Goal: Transaction & Acquisition: Book appointment/travel/reservation

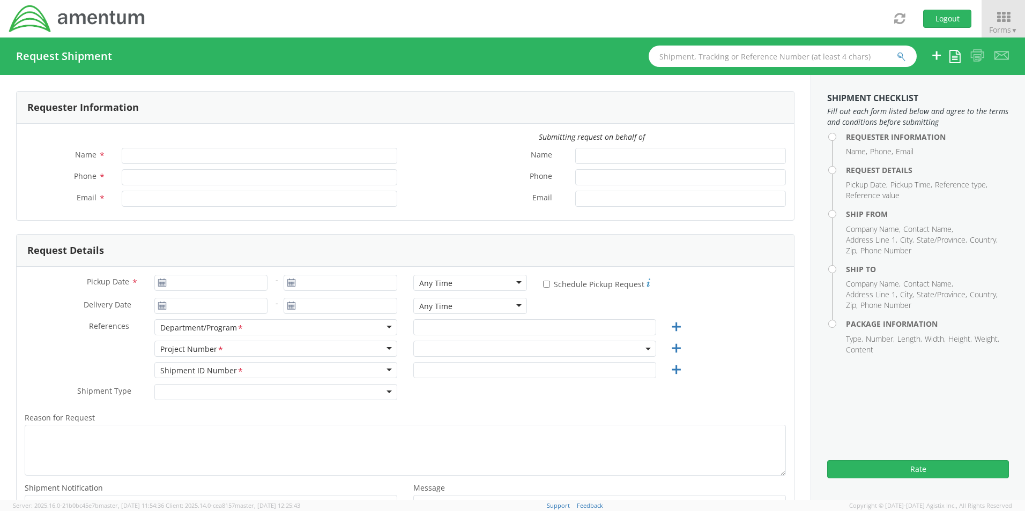
type input "[PERSON_NAME]"
type input "[PHONE_NUMBER]"
type input "[EMAIL_ADDRESS][PERSON_NAME][DOMAIN_NAME]"
select select "6119.F0043.03012.AA.02.00.200"
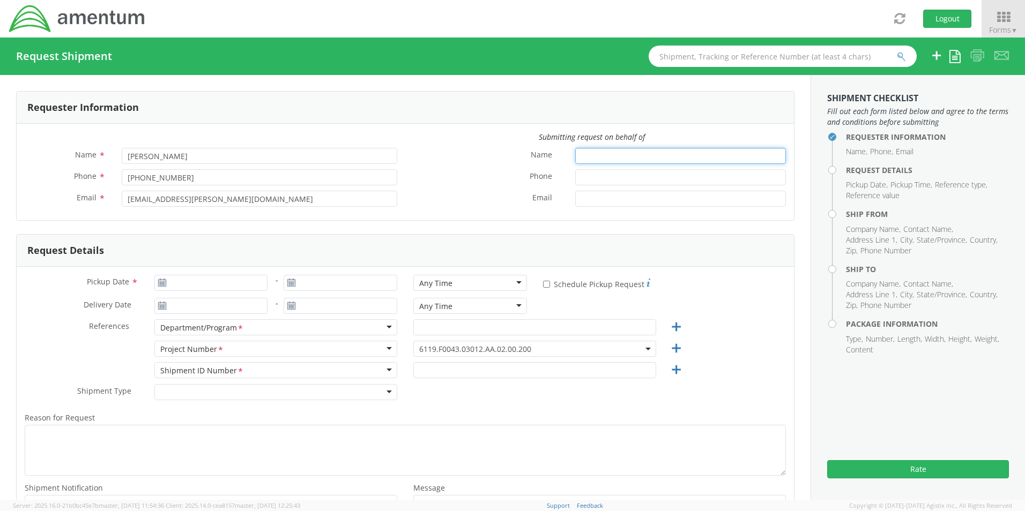
click at [612, 153] on input "Name *" at bounding box center [680, 156] width 211 height 16
type input "[PERSON_NAME]"
type input "[PHONE_NUMBER]"
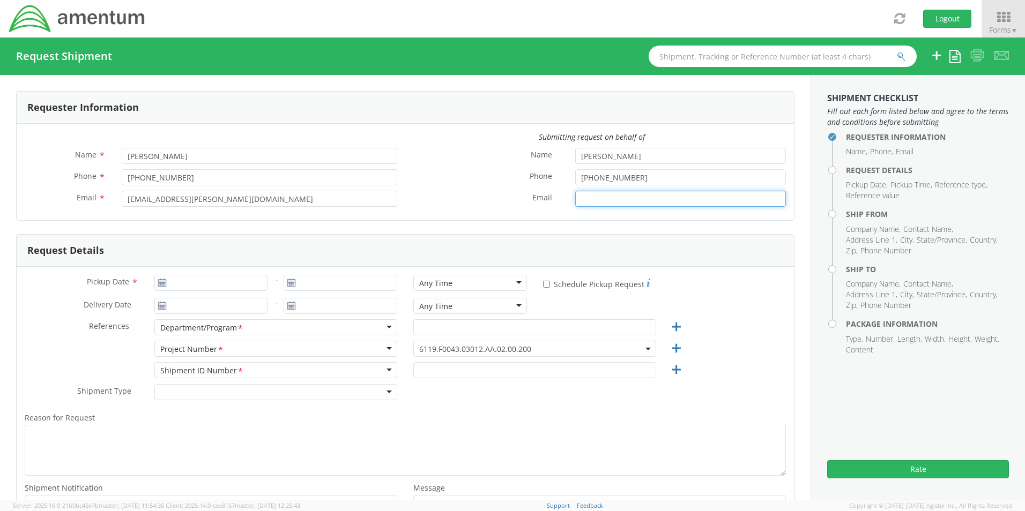
click at [626, 200] on input "Email *" at bounding box center [680, 199] width 211 height 16
type input "[PERSON_NAME][EMAIL_ADDRESS][PERSON_NAME][DOMAIN_NAME]"
click at [204, 283] on input "Pickup Date *" at bounding box center [211, 283] width 114 height 16
type input "[DATE]"
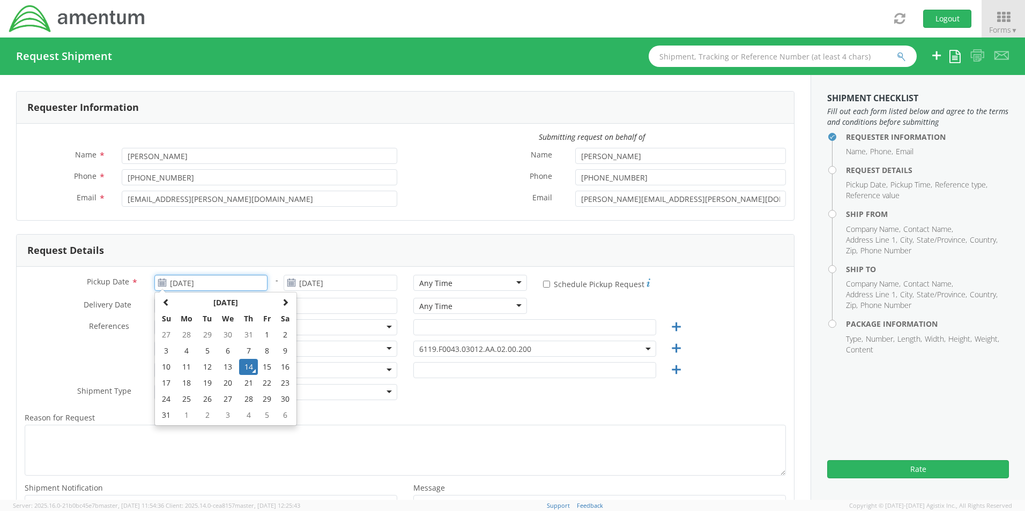
click at [244, 366] on td "14" at bounding box center [248, 367] width 19 height 16
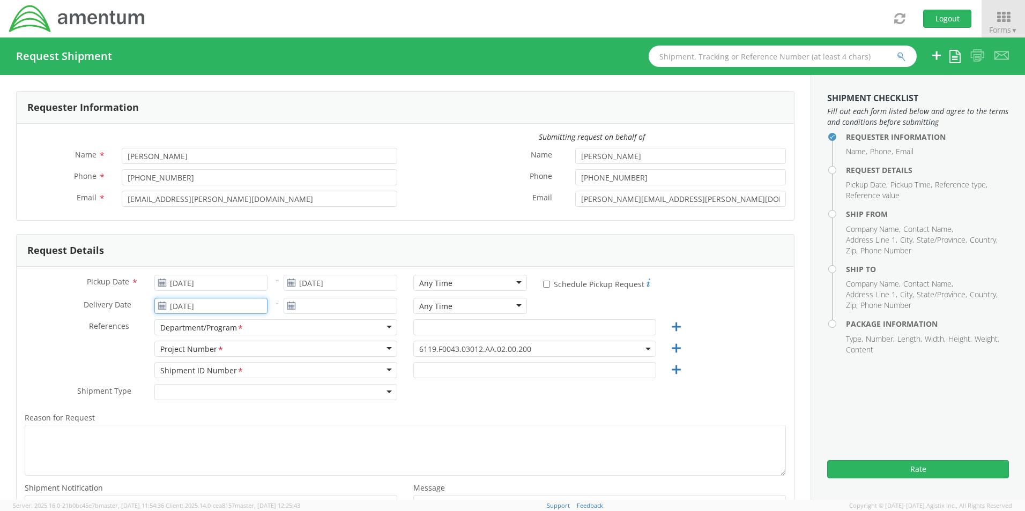
click at [231, 303] on input "[DATE]" at bounding box center [211, 306] width 114 height 16
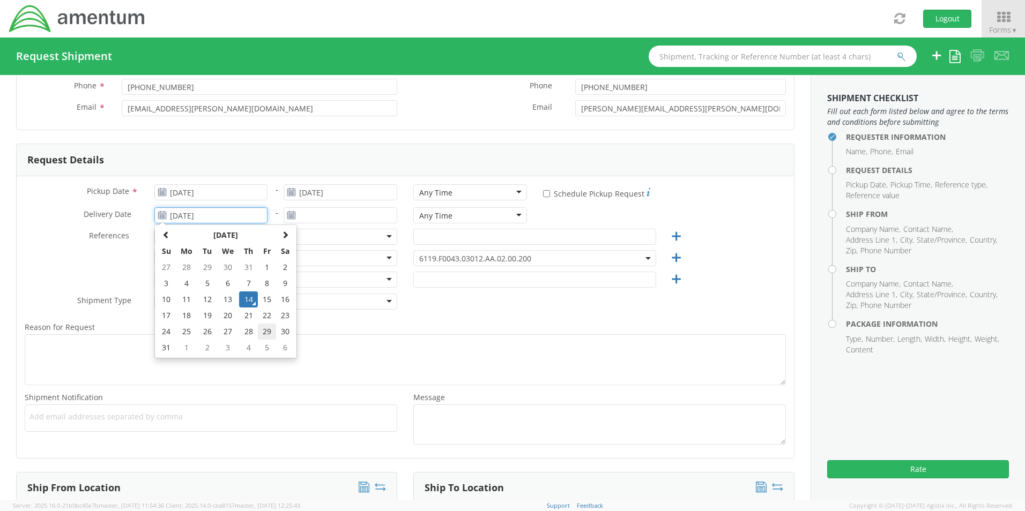
scroll to position [107, 0]
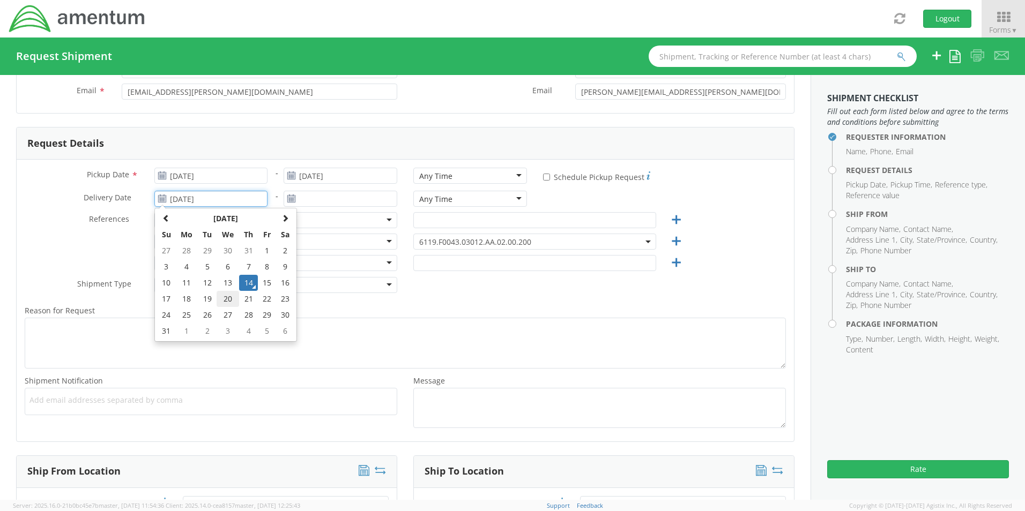
click at [225, 301] on td "20" at bounding box center [228, 299] width 23 height 16
type input "[DATE]"
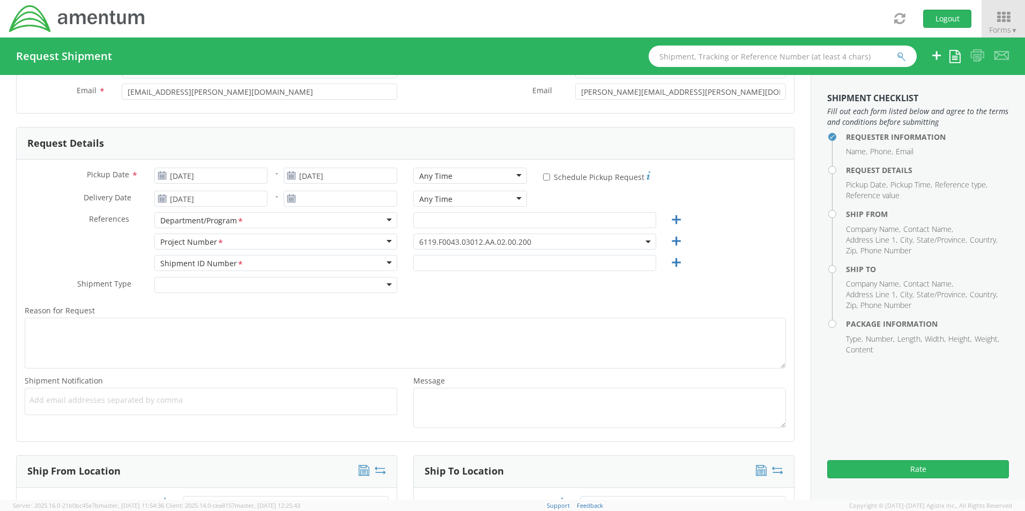
click at [322, 222] on div "Department/Program *" at bounding box center [275, 220] width 243 height 16
click at [436, 224] on input "text" at bounding box center [534, 220] width 243 height 16
type input "GSG HAWTHORNE"
click at [564, 239] on span "6119.F0043.03012.AA.02.00.200" at bounding box center [534, 242] width 231 height 10
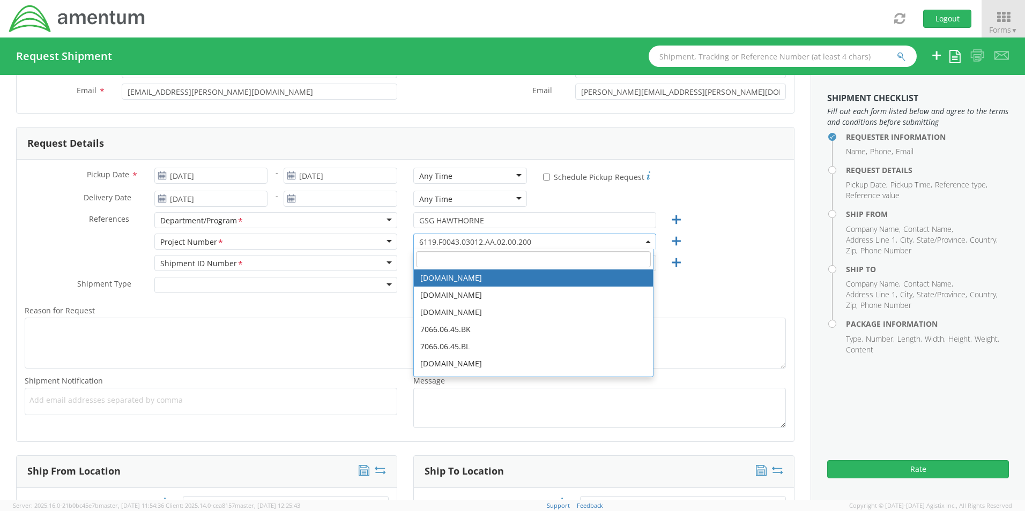
click at [513, 262] on input "search" at bounding box center [533, 259] width 235 height 16
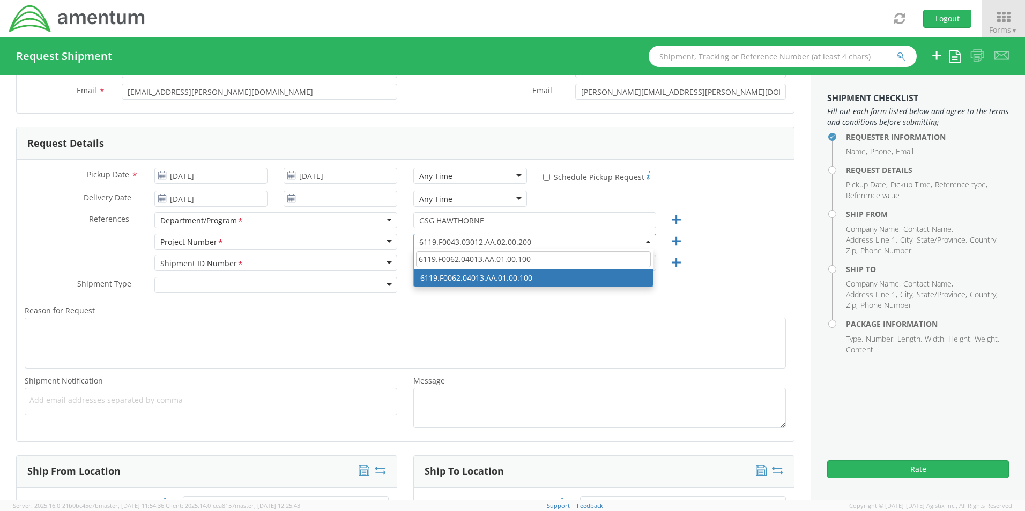
type input "6119.F0062.04013.AA.01.00.100"
select select "6119.F0062.04013.AA.01.00.100"
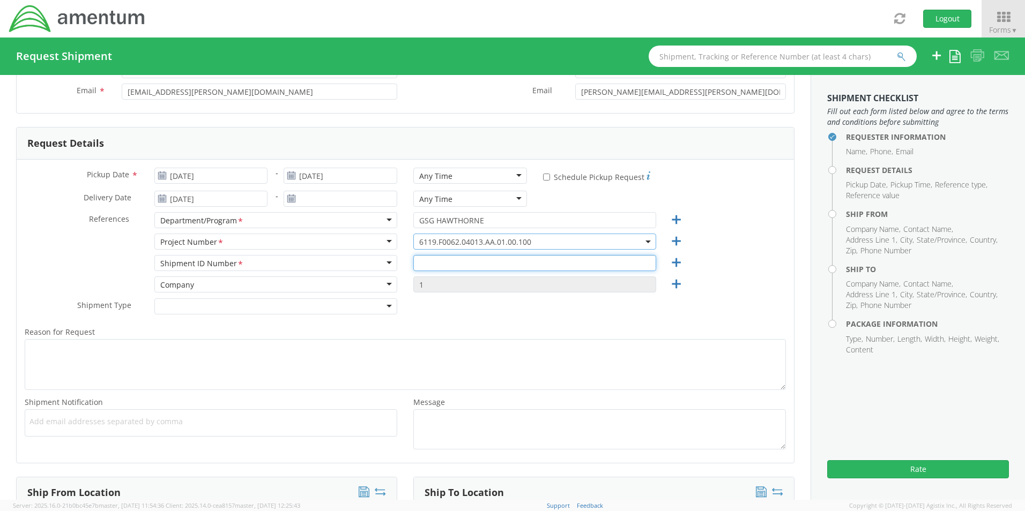
click at [468, 257] on input "text" at bounding box center [534, 263] width 243 height 16
type input "123ABC"
click at [377, 309] on div at bounding box center [275, 307] width 243 height 16
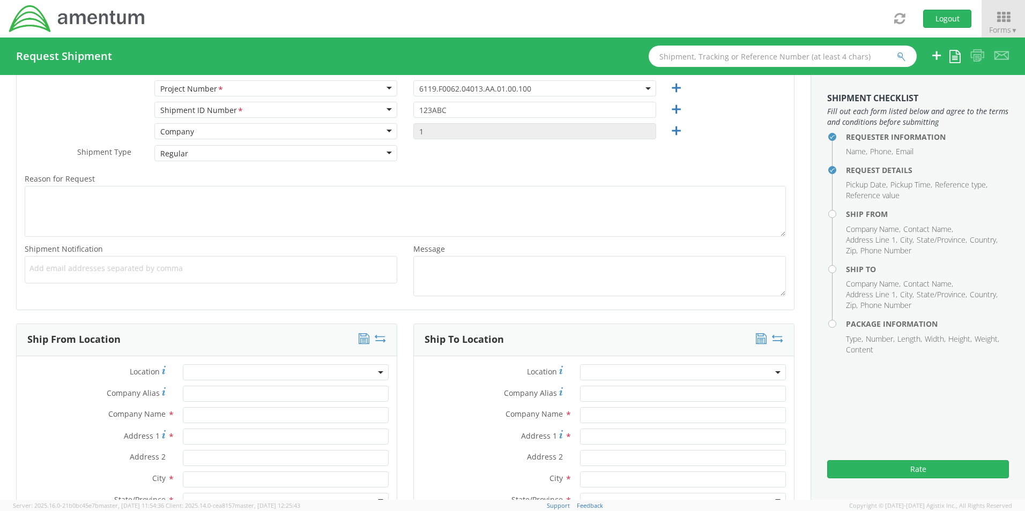
scroll to position [322, 0]
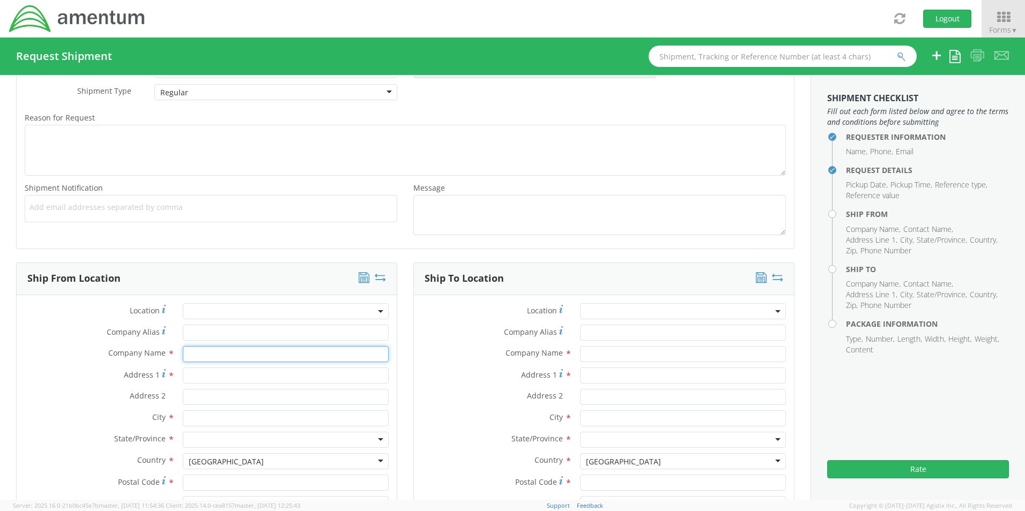
click at [235, 356] on input "text" at bounding box center [286, 354] width 206 height 16
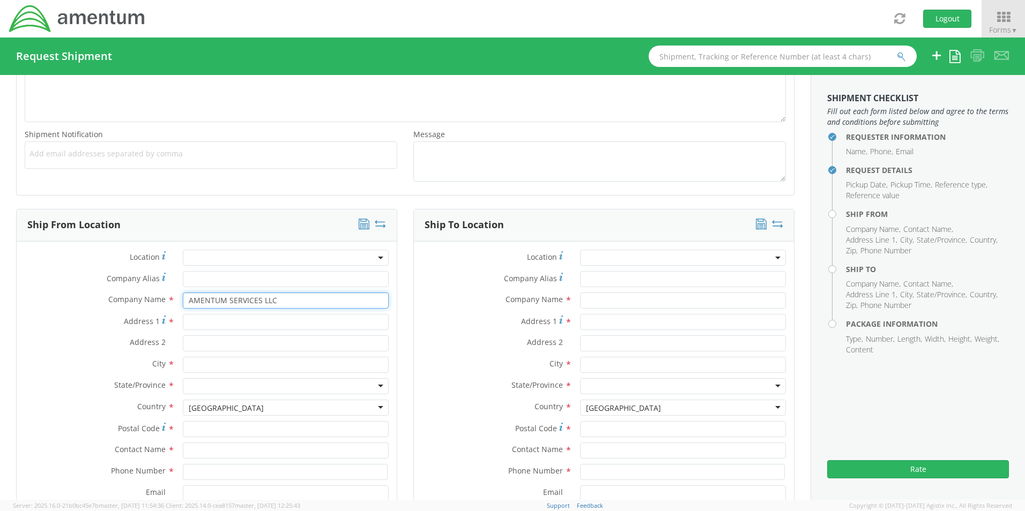
type input "AMENTUM SERVICES LLC"
click at [263, 316] on input "Address 1 *" at bounding box center [286, 322] width 206 height 16
type input "[STREET_ADDRESS][US_STATE]"
type input "HAWTHORNE"
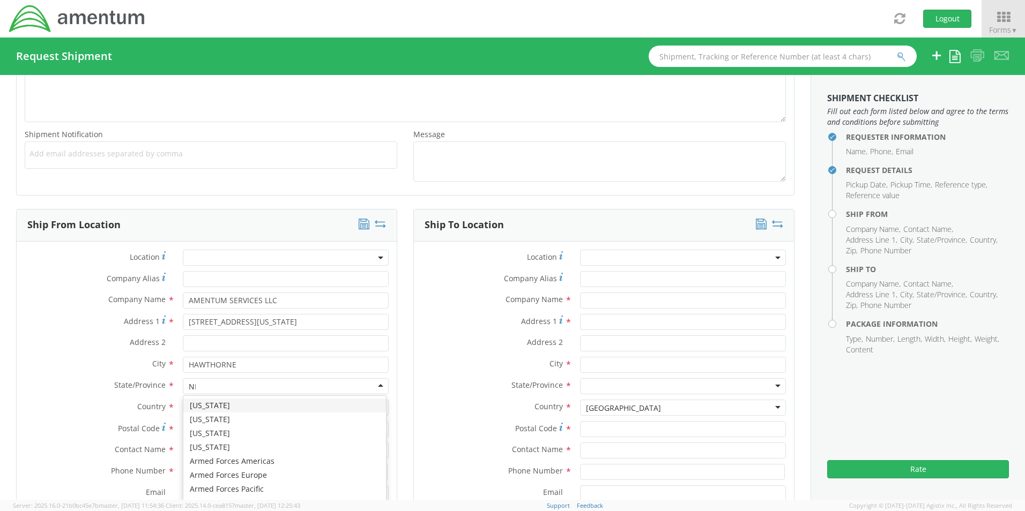
type input "NEV"
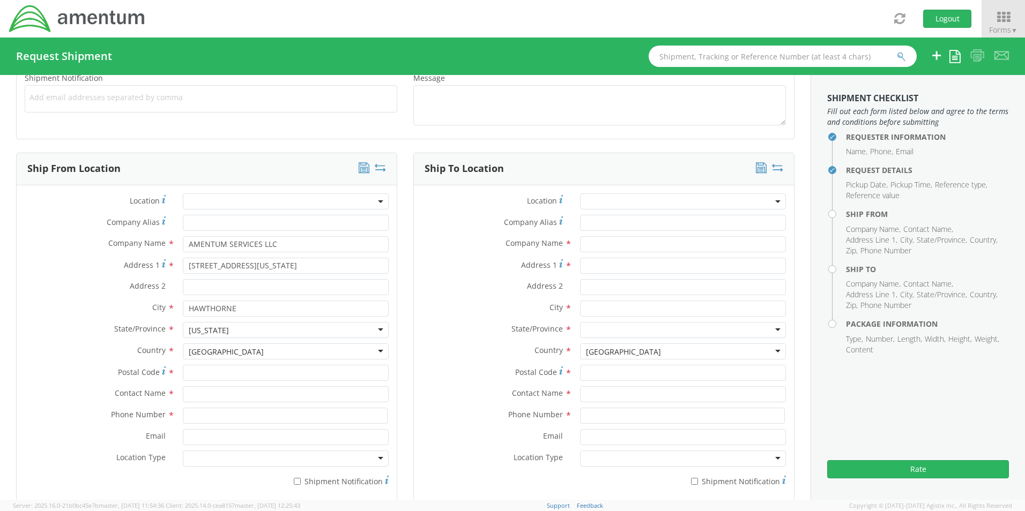
scroll to position [482, 0]
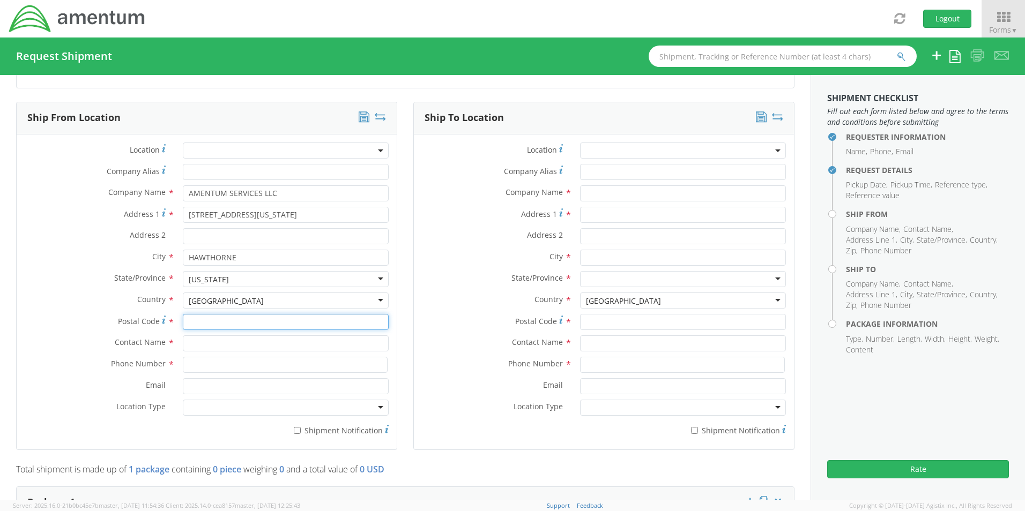
click at [249, 328] on input "Postal Code *" at bounding box center [286, 322] width 206 height 16
type input "89415"
click at [269, 348] on input "text" at bounding box center [286, 344] width 206 height 16
type input "[PERSON_NAME]"
click at [229, 368] on input at bounding box center [285, 365] width 205 height 16
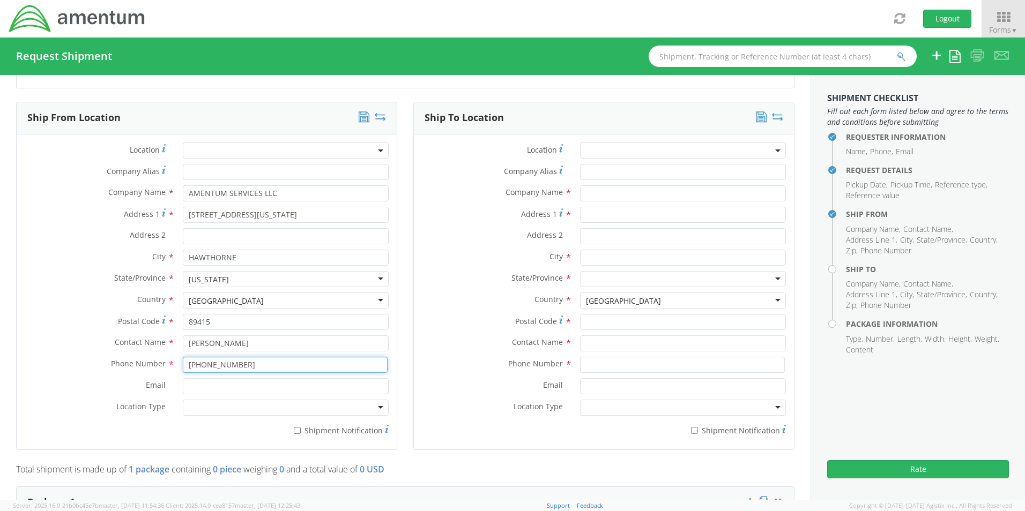
type input "[PHONE_NUMBER]"
click at [257, 383] on input "Email *" at bounding box center [286, 386] width 206 height 16
type input "[PERSON_NAME][EMAIL_ADDRESS][PERSON_NAME][DOMAIN_NAME]"
click at [372, 409] on div at bounding box center [286, 408] width 206 height 16
click at [613, 194] on input "text" at bounding box center [683, 193] width 206 height 16
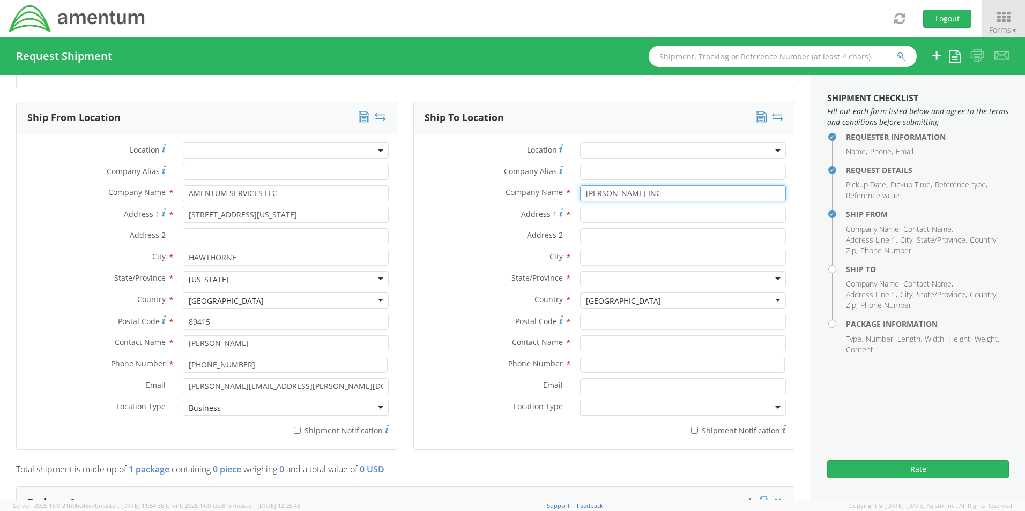
type input "[PERSON_NAME] INC"
click at [656, 213] on input "Address 1 *" at bounding box center [683, 215] width 206 height 16
type input "[STREET_ADDRESS][PERSON_NAME]"
click at [642, 256] on input "text" at bounding box center [683, 258] width 206 height 16
type input "SHAWNEE"
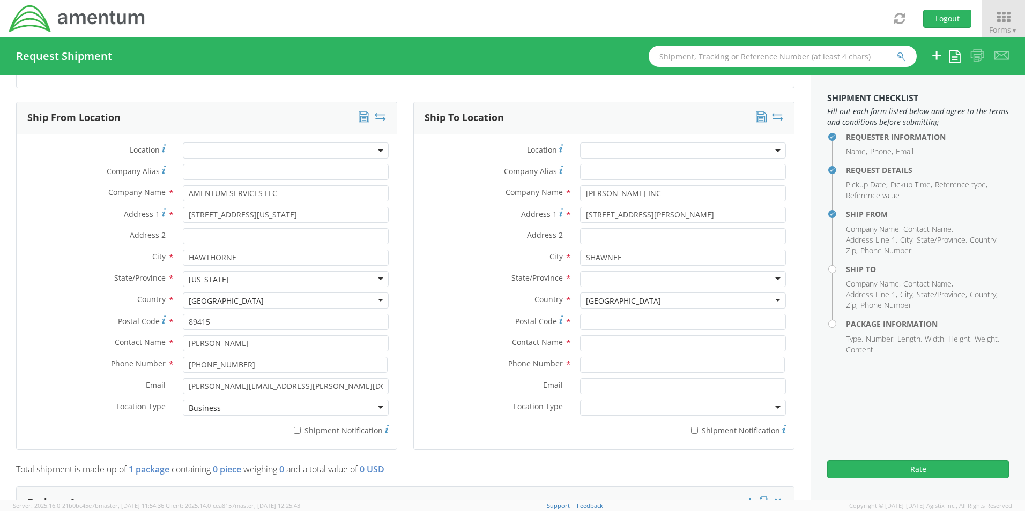
click at [640, 284] on div at bounding box center [683, 279] width 206 height 16
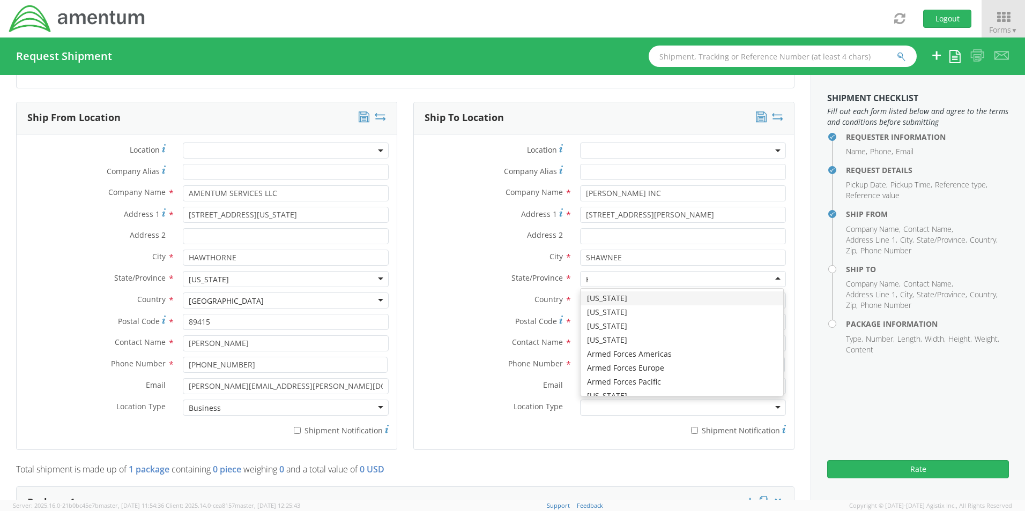
type input "KA"
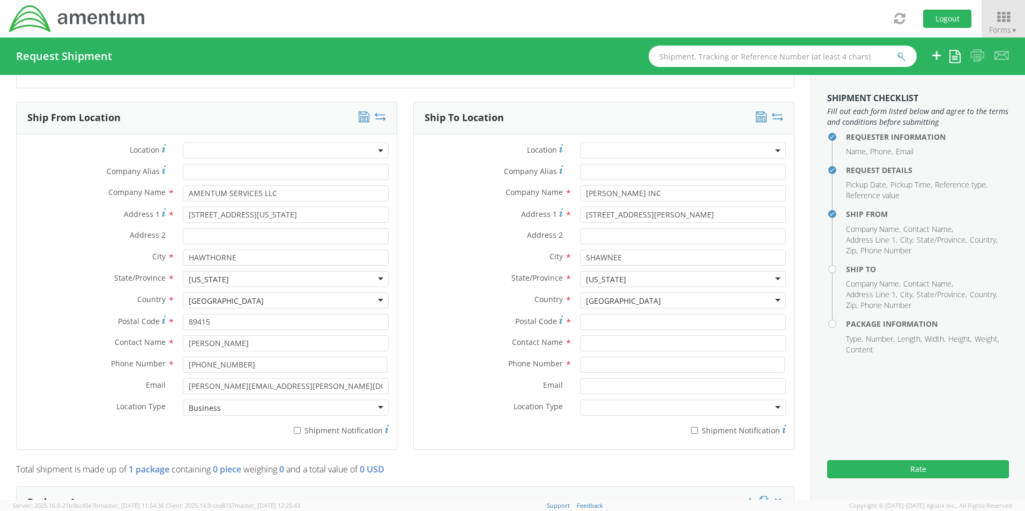
scroll to position [0, 0]
click at [627, 320] on input "Postal Code *" at bounding box center [683, 322] width 206 height 16
type input "66227"
click at [638, 340] on input "text" at bounding box center [683, 344] width 206 height 16
type input "[PERSON_NAME] INC"
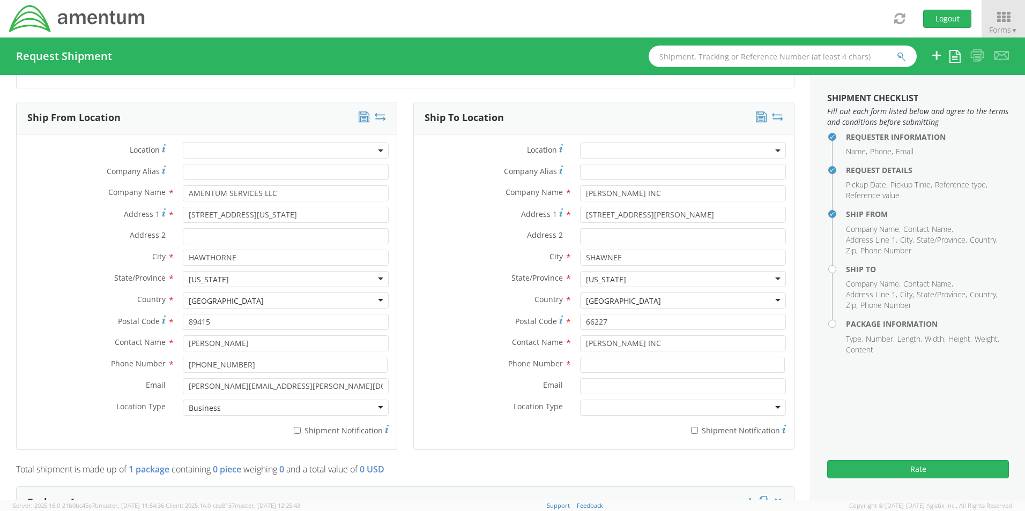
click at [656, 405] on div at bounding box center [683, 408] width 206 height 16
click at [636, 367] on input at bounding box center [682, 365] width 205 height 16
type input "8"
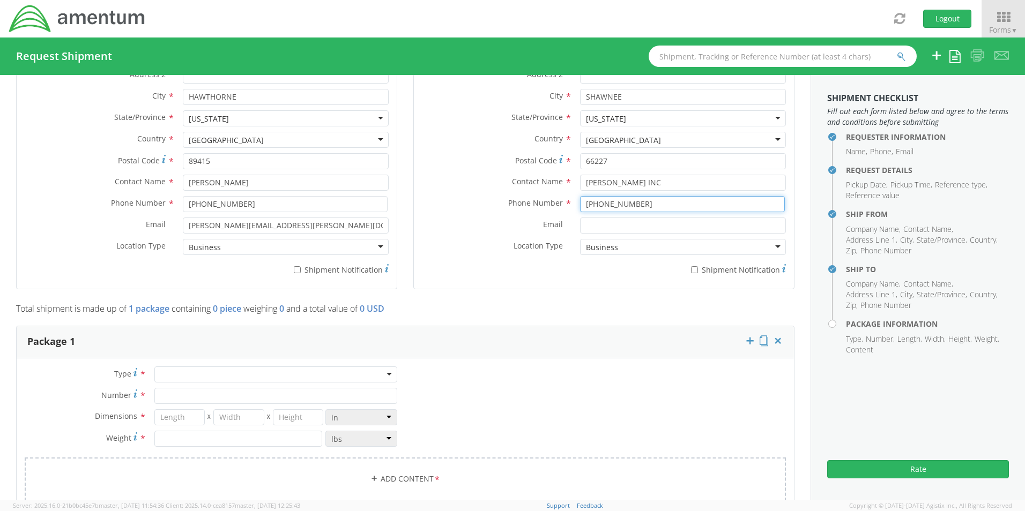
scroll to position [751, 0]
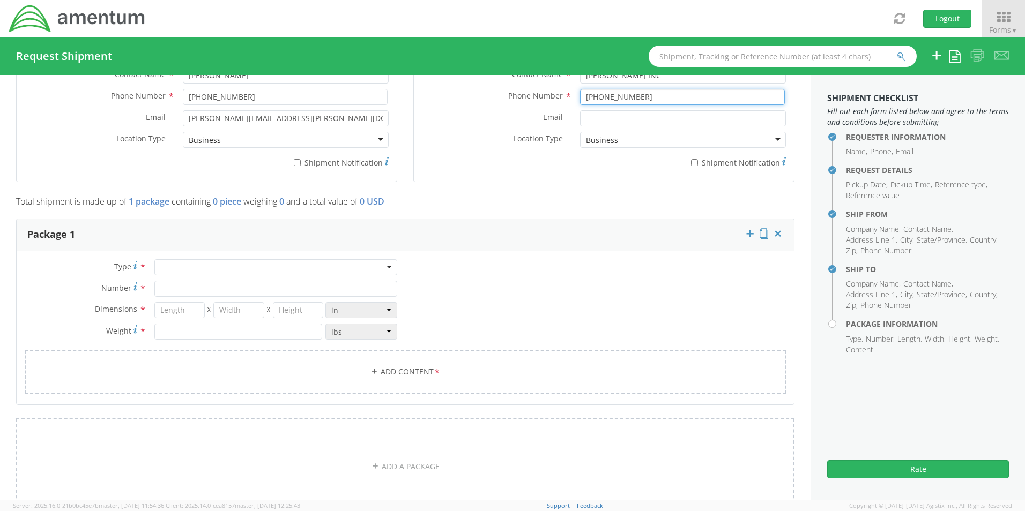
type input "[PHONE_NUMBER]"
click at [283, 265] on div at bounding box center [275, 267] width 243 height 16
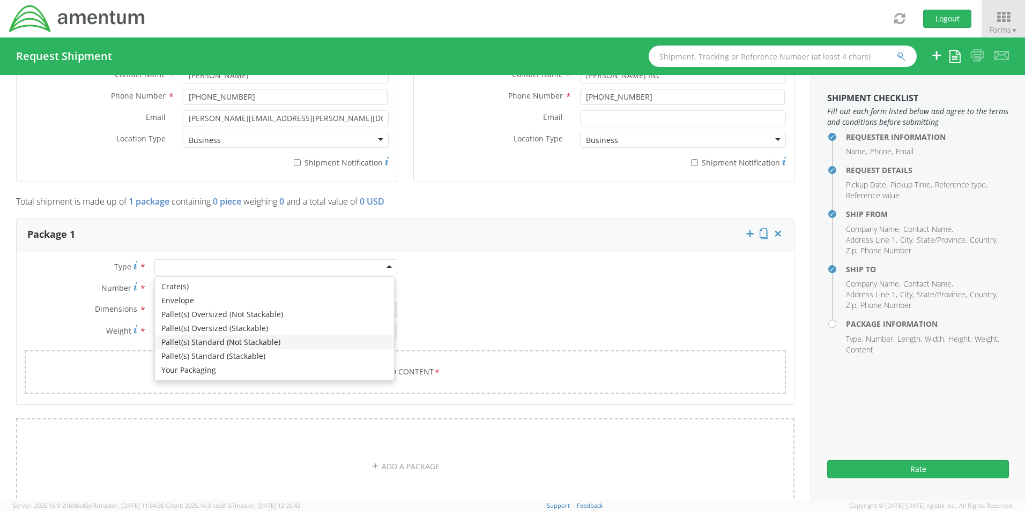
click at [564, 280] on div "Type * Crate(s) Envelope Pallet(s) Oversized (Not Stackable) Pallet(s) Oversize…" at bounding box center [405, 333] width 777 height 148
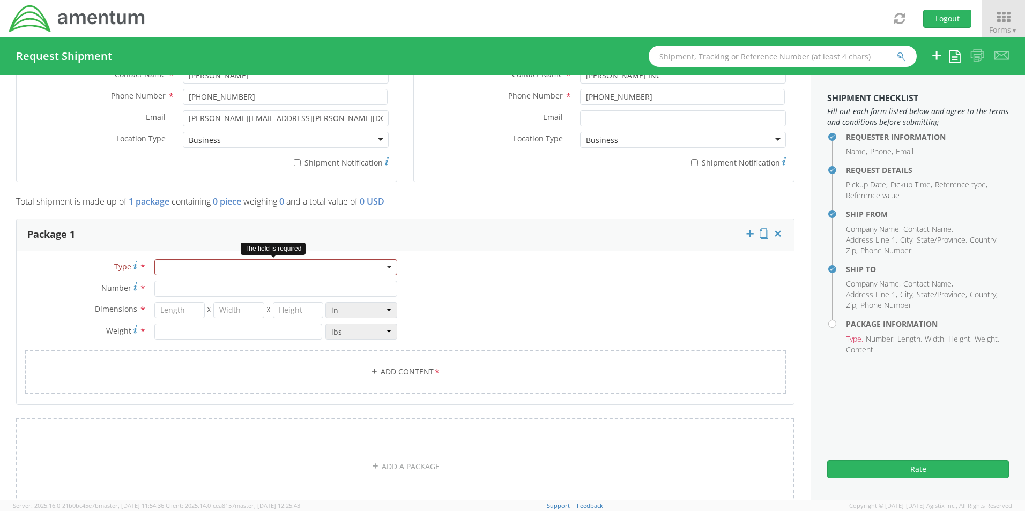
click at [387, 265] on div at bounding box center [275, 267] width 243 height 16
click at [222, 290] on input "Number *" at bounding box center [275, 289] width 243 height 16
type input "1"
click at [183, 312] on input "number" at bounding box center [179, 310] width 51 height 16
type input "29"
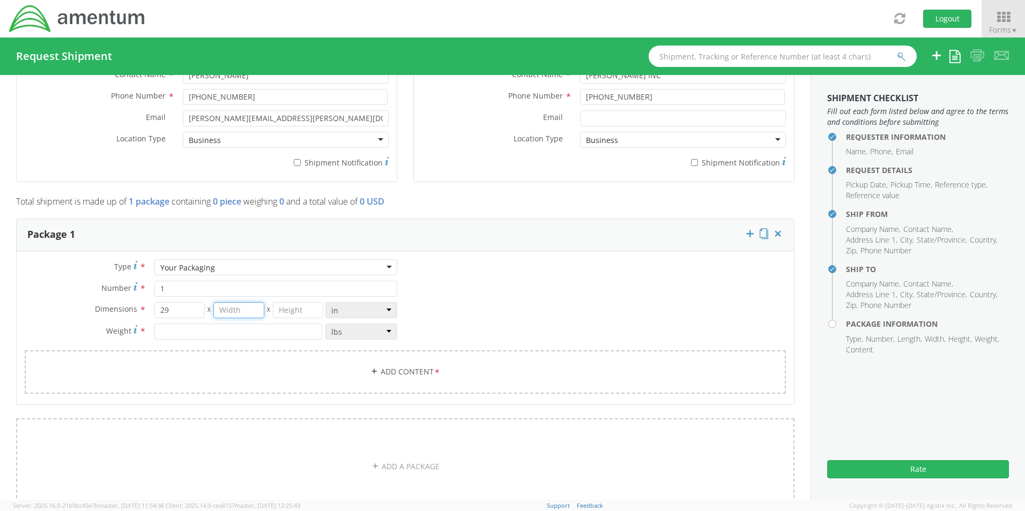
click at [249, 309] on input "number" at bounding box center [238, 310] width 51 height 16
type input "9"
click at [291, 308] on input "number" at bounding box center [298, 310] width 51 height 16
type input "8.5"
click at [243, 336] on input "number" at bounding box center [238, 332] width 168 height 16
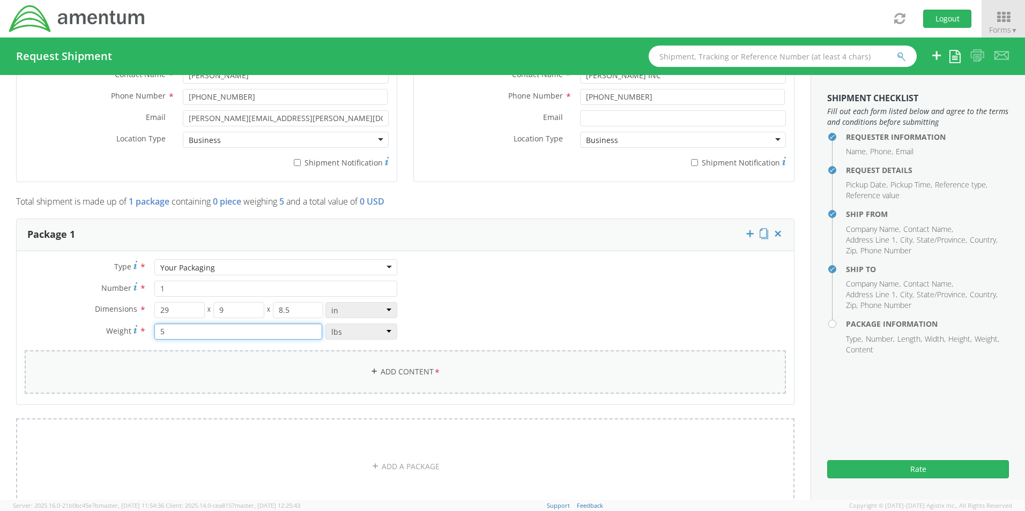
type input "5"
click at [395, 369] on link "Add Content *" at bounding box center [405, 372] width 761 height 43
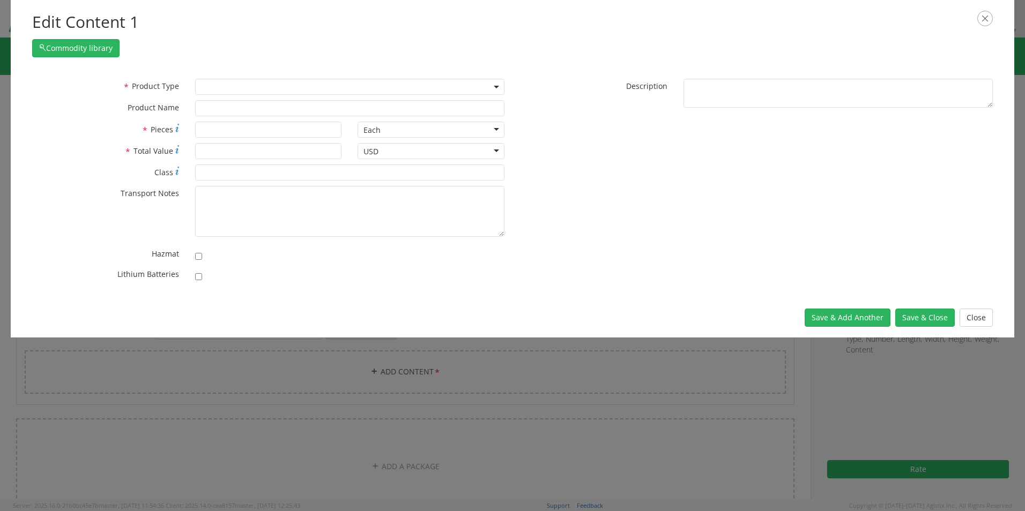
click at [298, 84] on span at bounding box center [349, 87] width 309 height 16
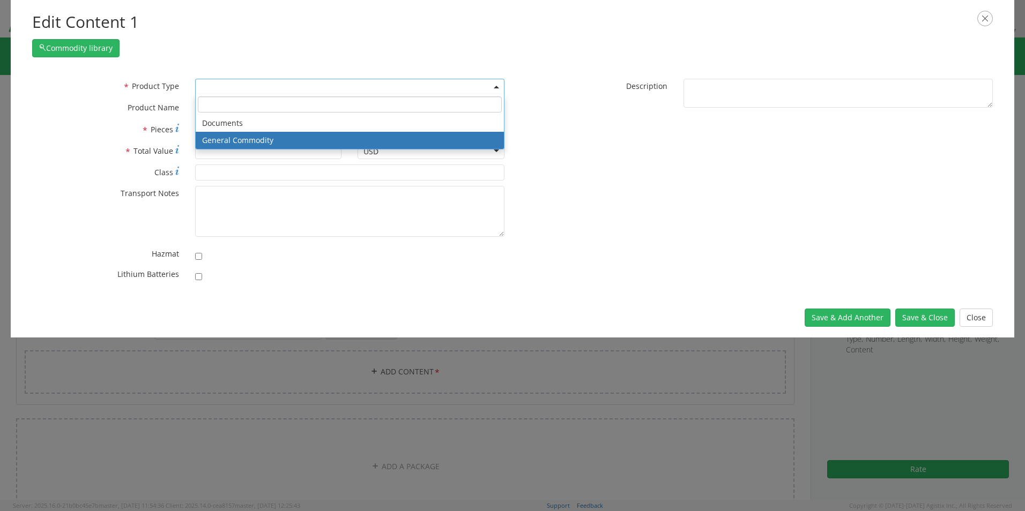
select select "COMMODITY"
type input "General Commodity"
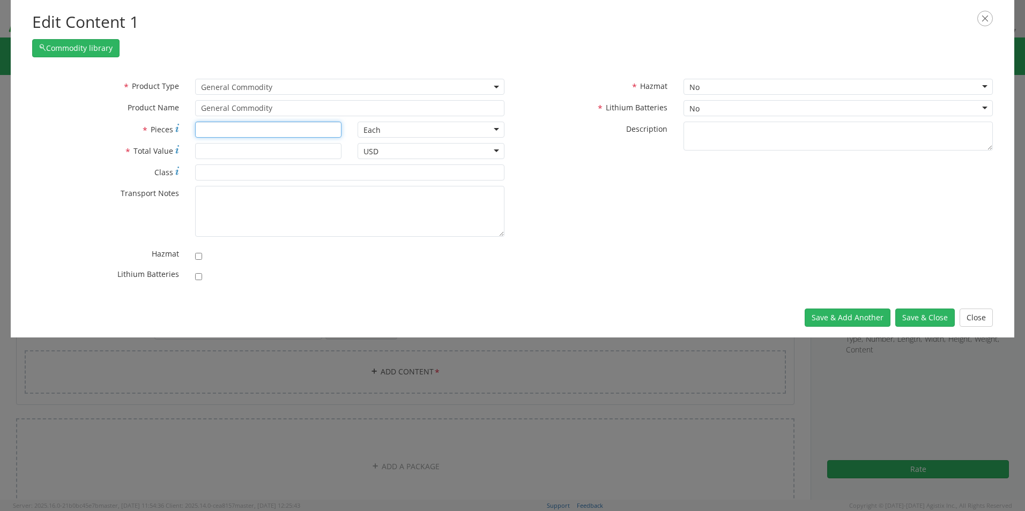
click at [303, 127] on input "* Pieces" at bounding box center [268, 130] width 147 height 16
type input "1"
click at [306, 149] on input "* Total Value" at bounding box center [268, 151] width 147 height 16
type input "1000"
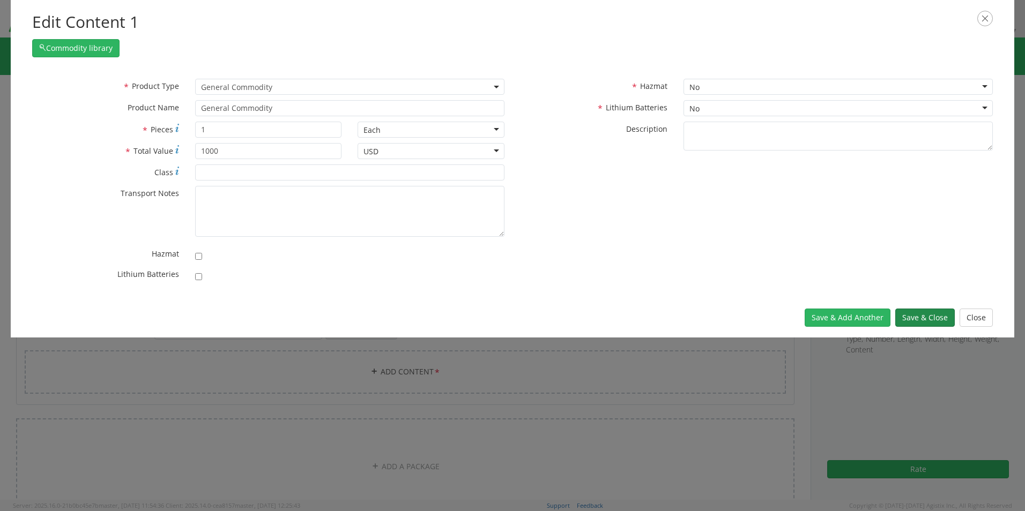
click at [918, 318] on button "Save & Close" at bounding box center [925, 318] width 60 height 18
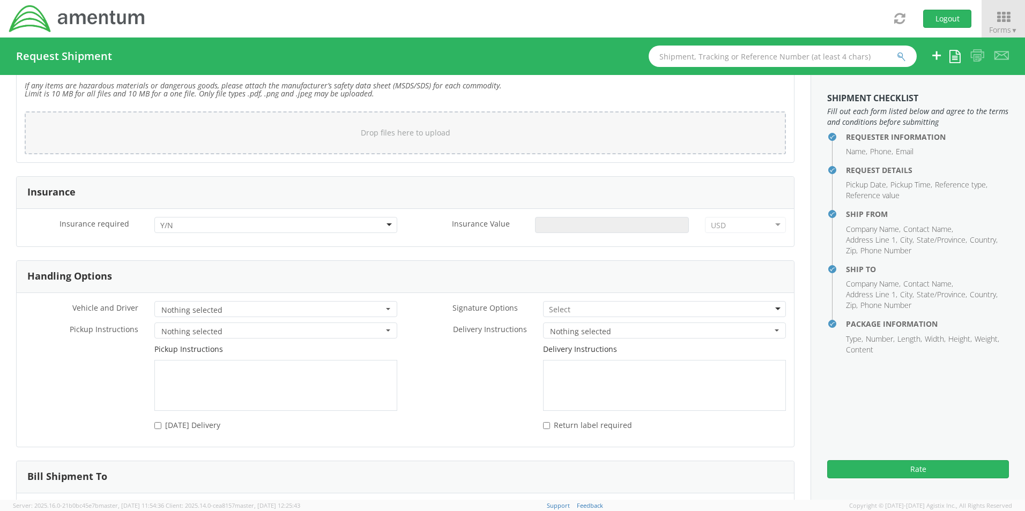
scroll to position [1340, 0]
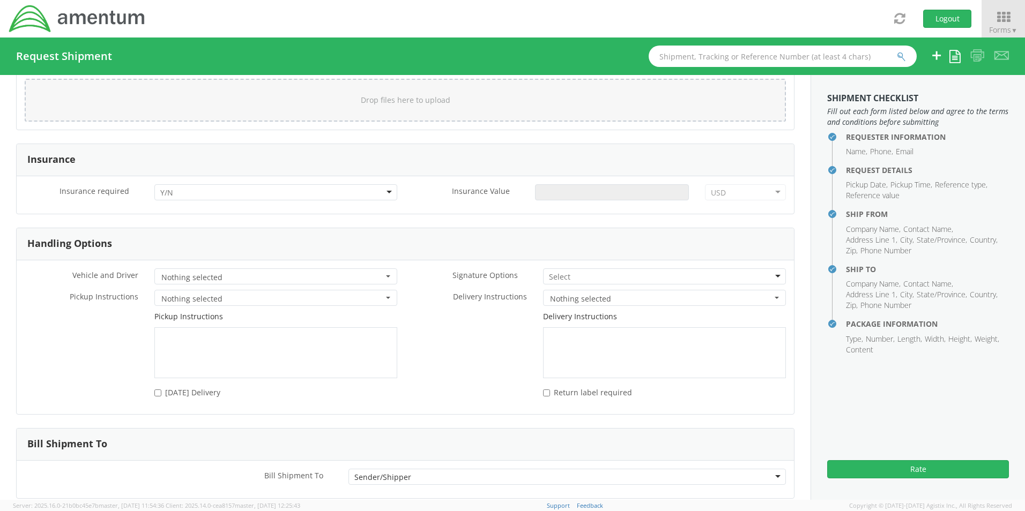
click at [365, 194] on div at bounding box center [275, 192] width 243 height 16
click at [628, 195] on input "Insurance Value *" at bounding box center [612, 192] width 154 height 16
type input "1000"
click at [383, 279] on button "Nothing selected" at bounding box center [275, 277] width 243 height 16
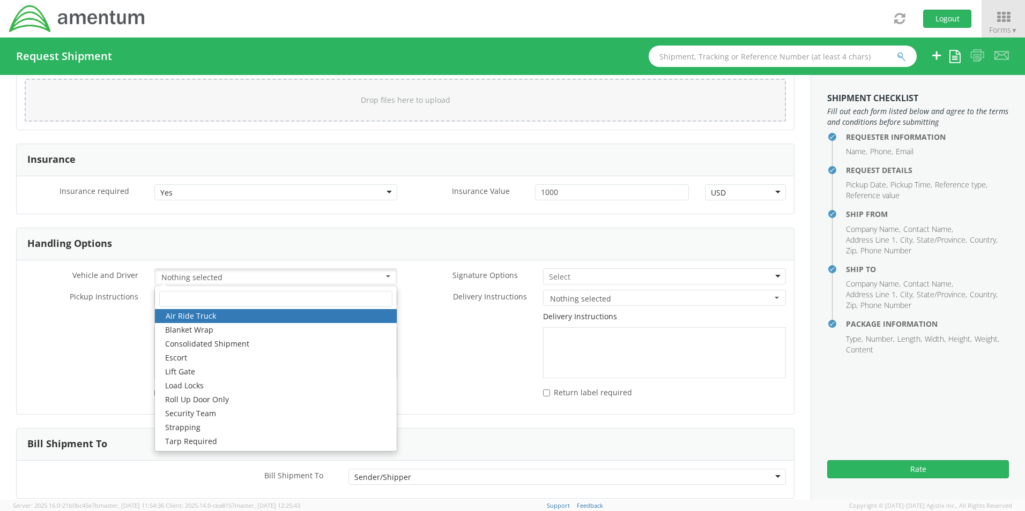
click at [443, 338] on div "Delivery Instructions" at bounding box center [599, 344] width 389 height 67
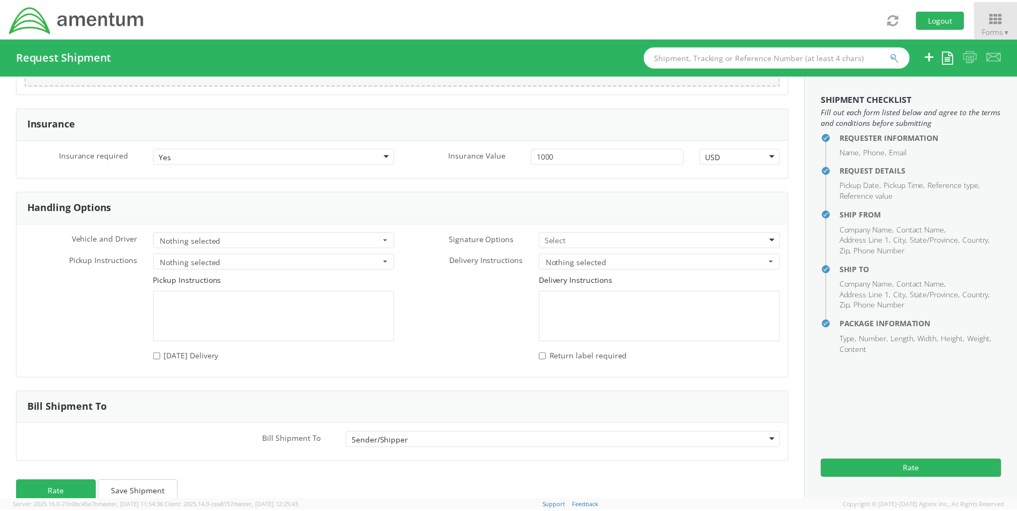
scroll to position [1395, 0]
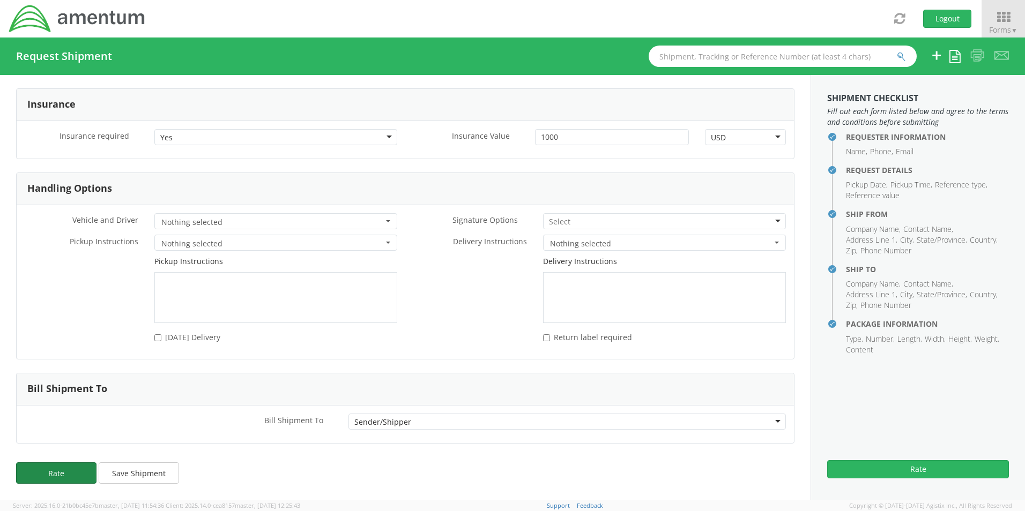
click at [63, 471] on button "Rate" at bounding box center [56, 473] width 80 height 21
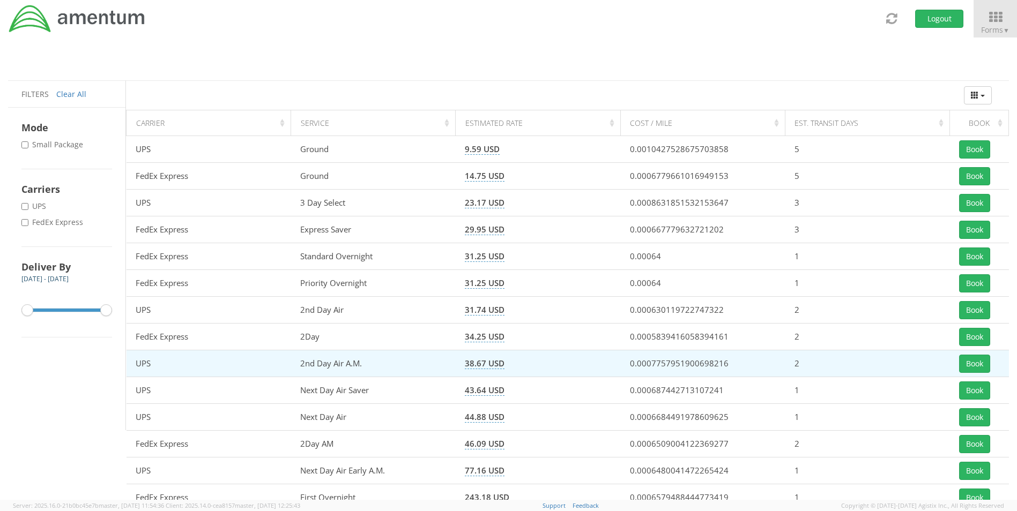
scroll to position [16, 0]
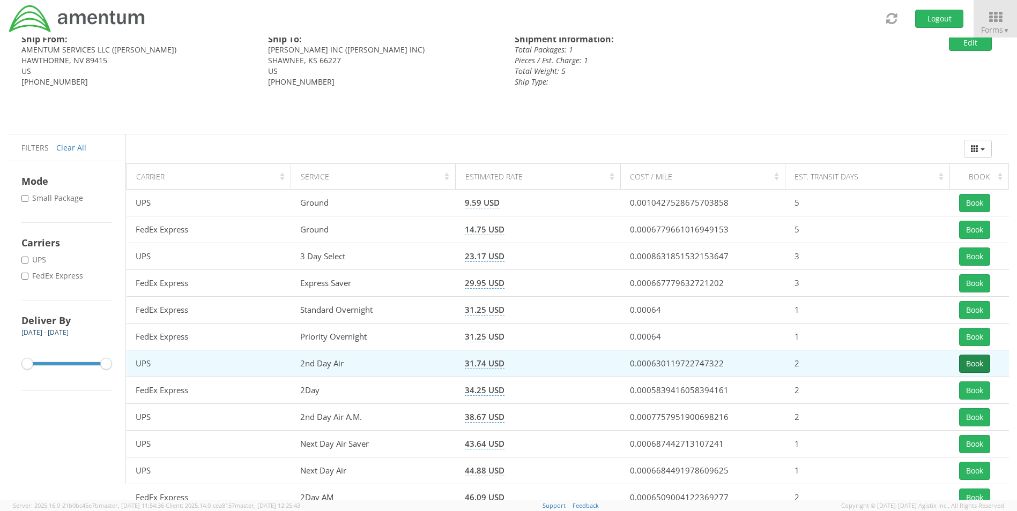
click at [983, 363] on button "Book" at bounding box center [974, 364] width 31 height 18
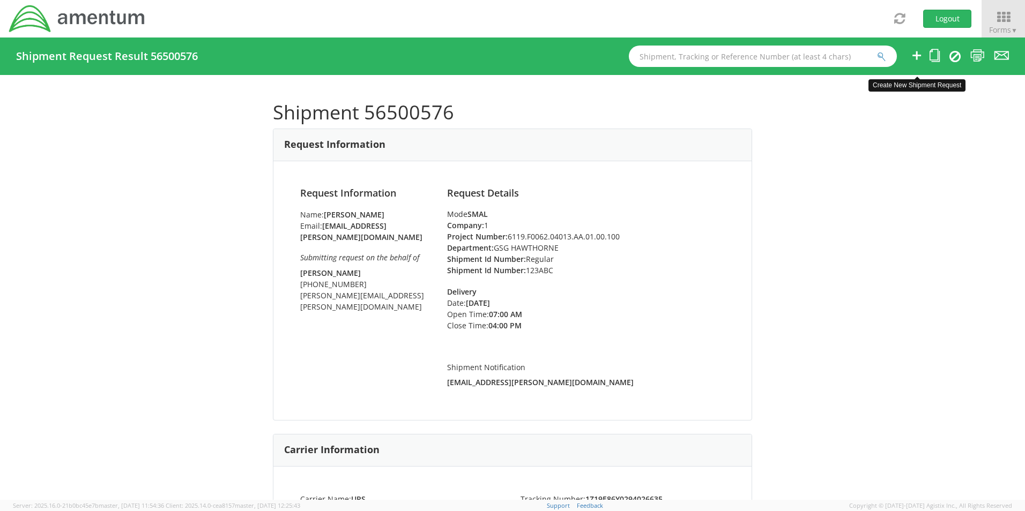
click at [917, 57] on icon at bounding box center [916, 55] width 13 height 13
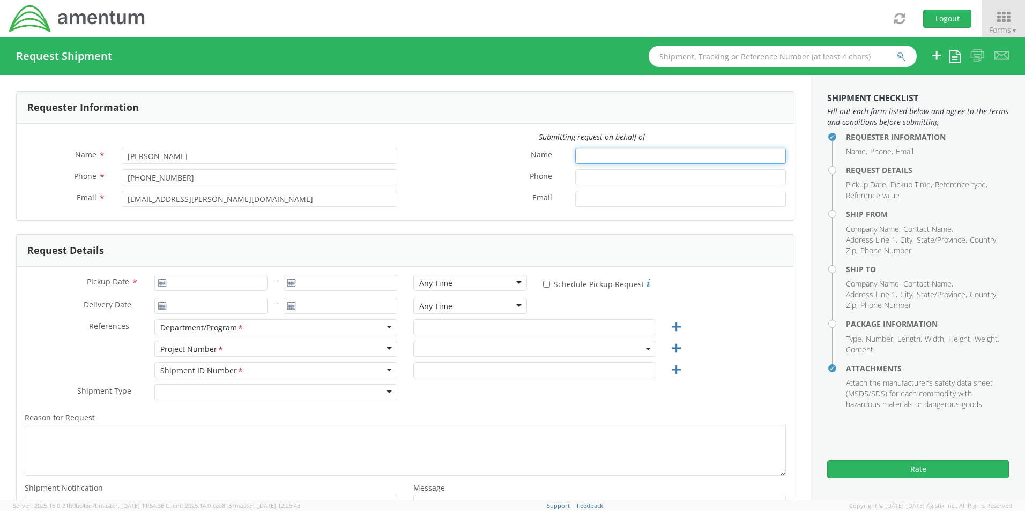
click at [620, 158] on input "Name *" at bounding box center [680, 156] width 211 height 16
select select "6119.F0043.03012.AA.02.00.200"
type input "[PERSON_NAME]"
type input "[PHONE_NUMBER]"
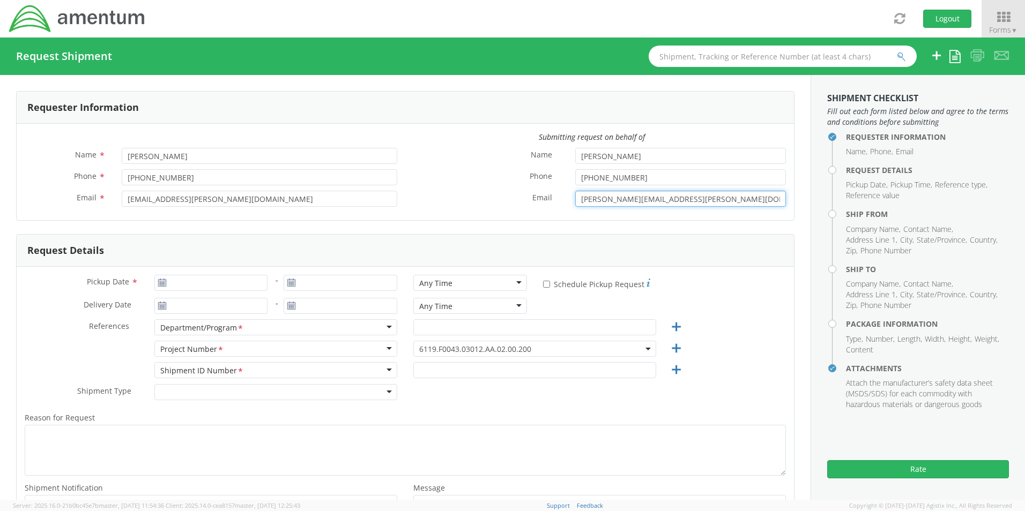
type input "[PERSON_NAME][EMAIL_ADDRESS][PERSON_NAME][DOMAIN_NAME]"
type input "[DATE]"
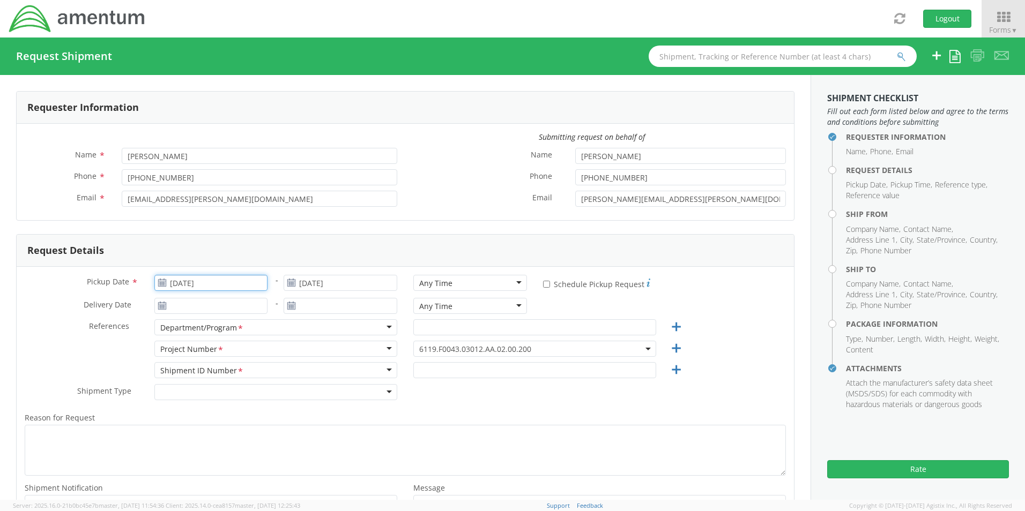
click at [206, 284] on input "[DATE]" at bounding box center [211, 283] width 114 height 16
click at [250, 364] on td "14" at bounding box center [248, 367] width 19 height 16
click at [216, 307] on input "[DATE]" at bounding box center [211, 306] width 114 height 16
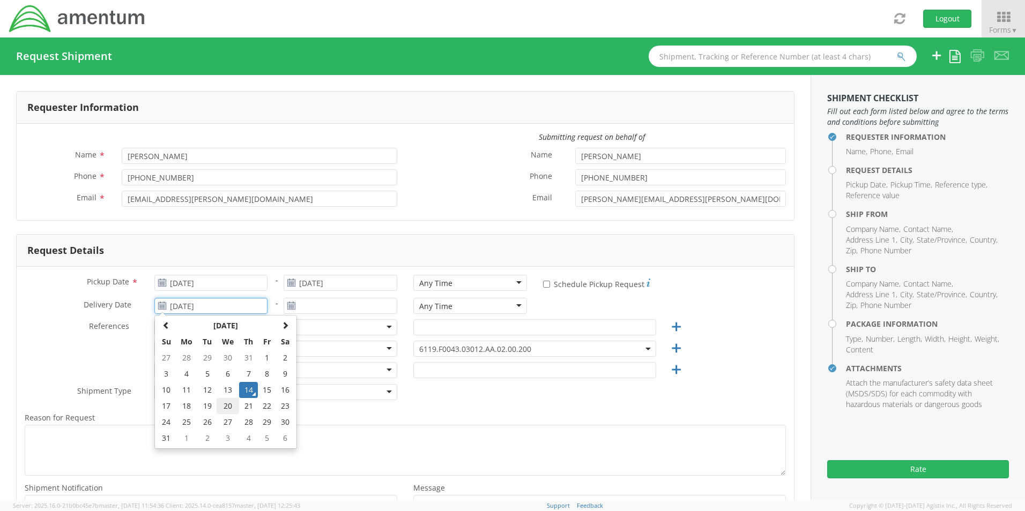
click at [222, 411] on td "20" at bounding box center [228, 406] width 23 height 16
type input "[DATE]"
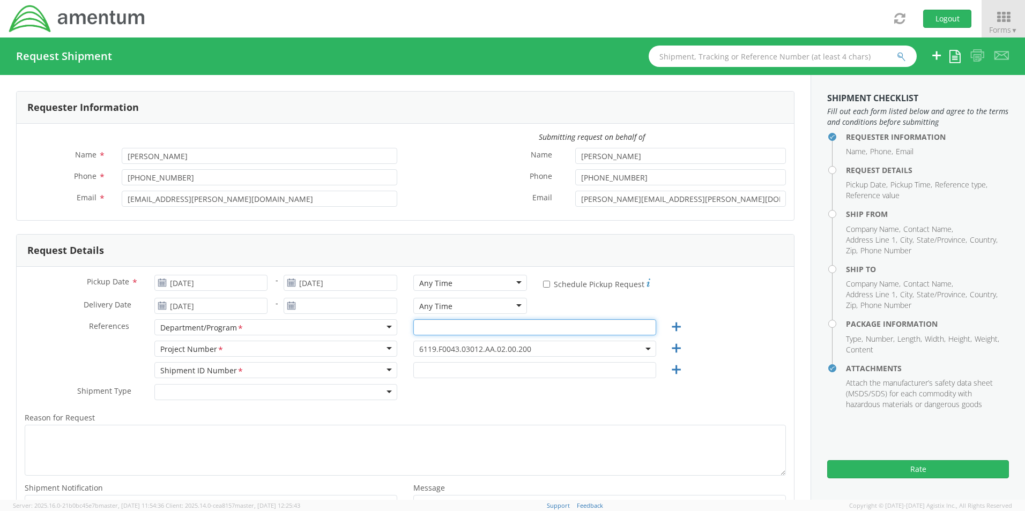
click at [443, 329] on input "text" at bounding box center [534, 328] width 243 height 16
type input "GSG HAWTHORNE"
click at [547, 346] on span "6119.F0043.03012.AA.02.00.200" at bounding box center [534, 349] width 231 height 10
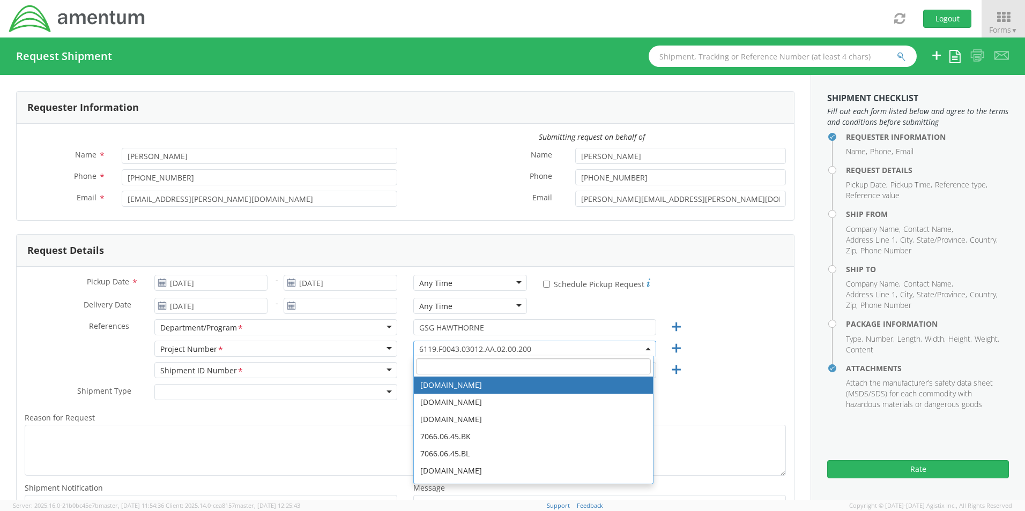
click at [552, 364] on input "search" at bounding box center [533, 367] width 235 height 16
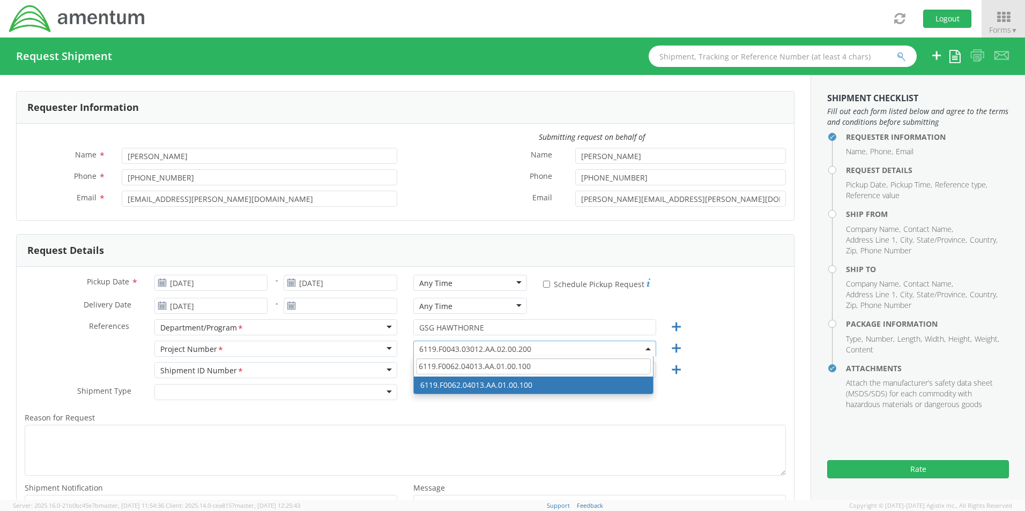
type input "6119.F0062.04013.AA.01.00.100"
select select "6119.F0062.04013.AA.01.00.100"
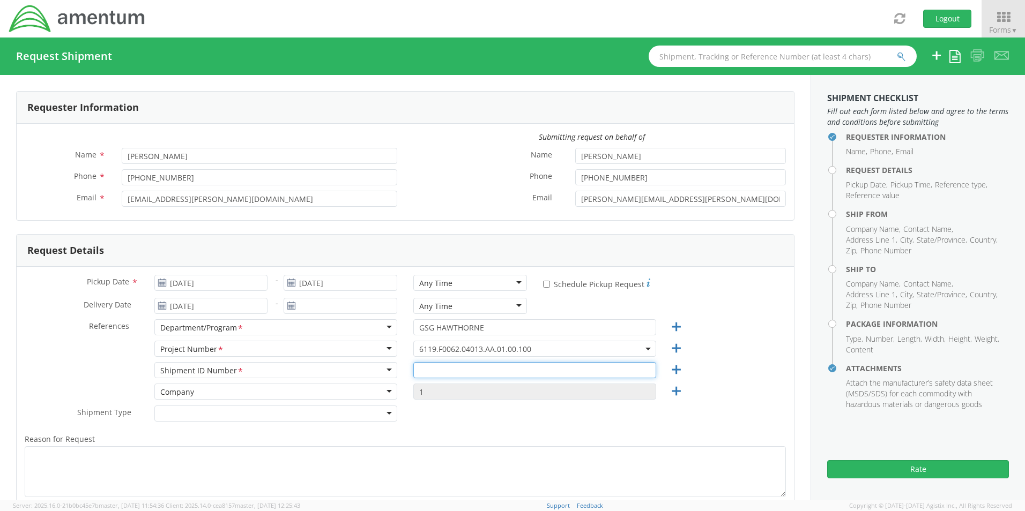
click at [481, 374] on input "text" at bounding box center [534, 370] width 243 height 16
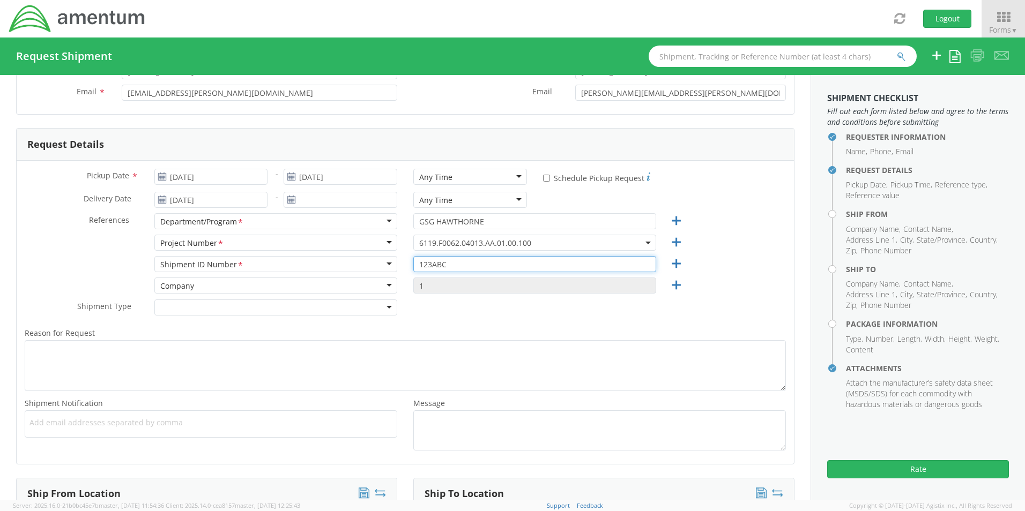
scroll to position [107, 0]
type input "123ABC"
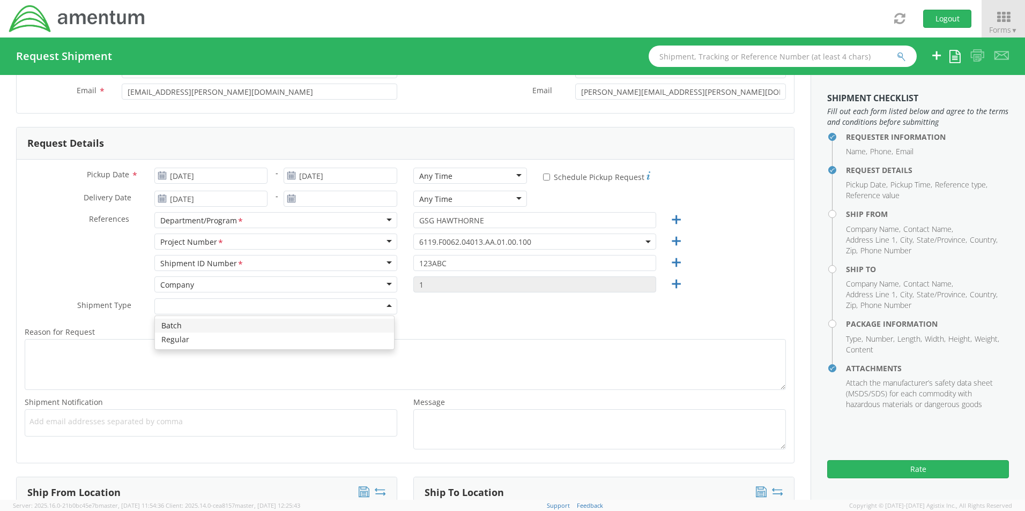
click at [380, 306] on div at bounding box center [275, 307] width 243 height 16
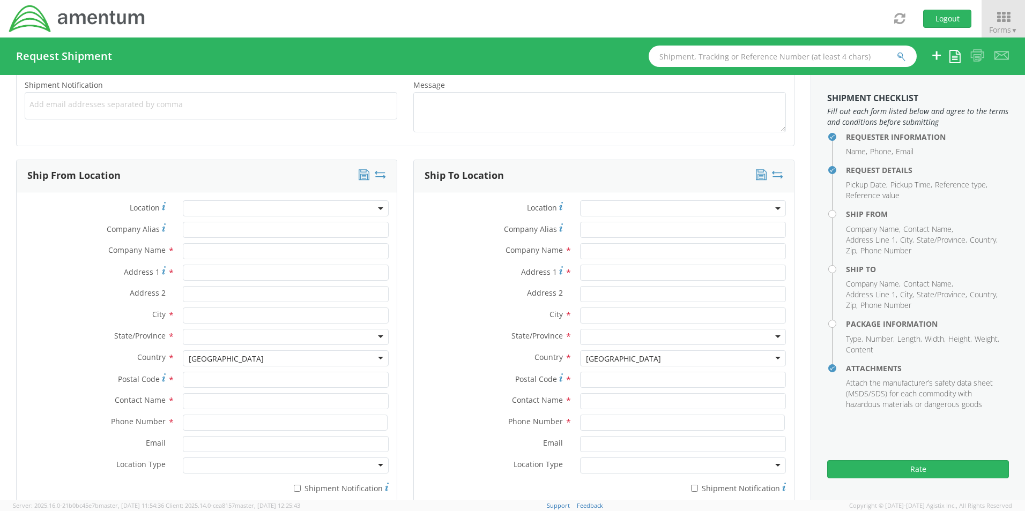
scroll to position [429, 0]
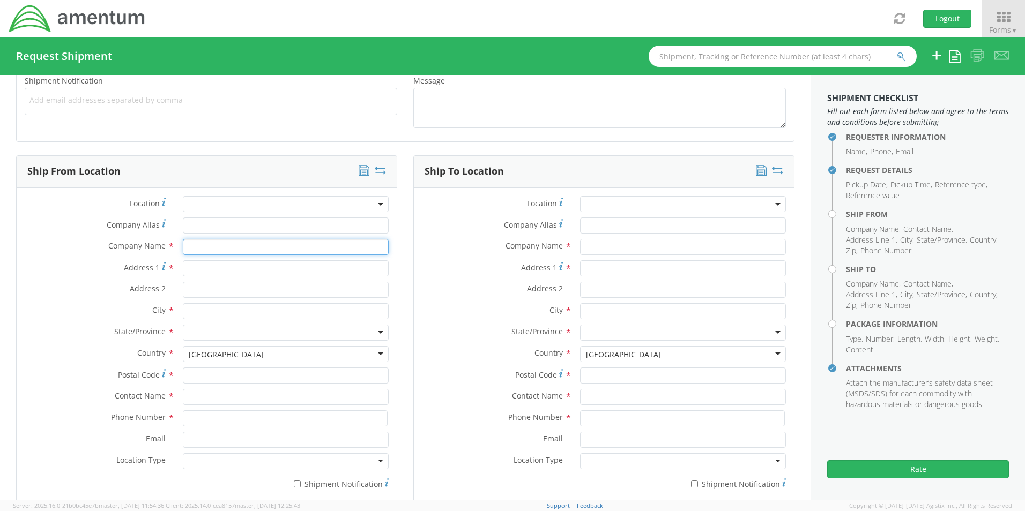
click at [239, 242] on input "text" at bounding box center [286, 247] width 206 height 16
type input "AMENTUM SERVICES LLC"
click at [315, 272] on input "Address 1 *" at bounding box center [286, 269] width 206 height 16
type input "[STREET_ADDRESS][US_STATE]"
type input "HAWTHORNE"
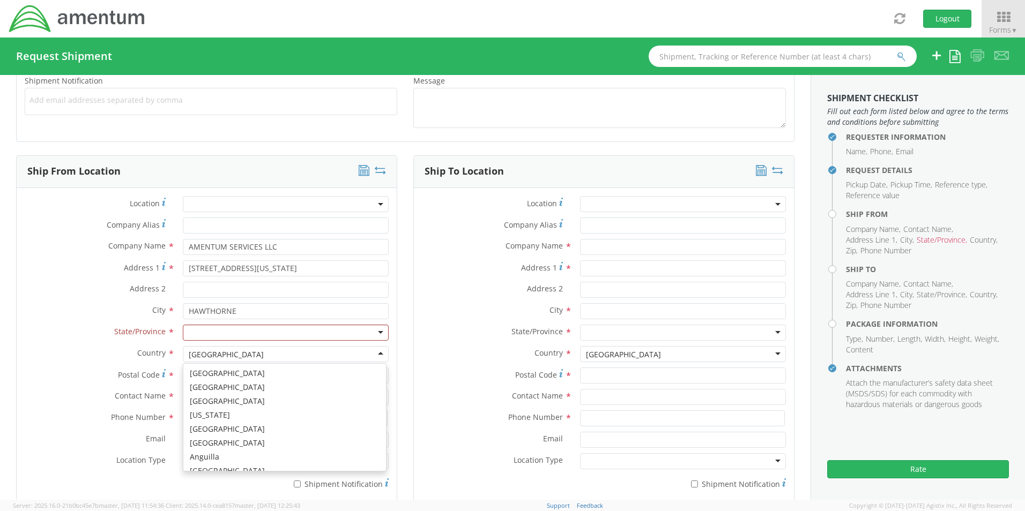
scroll to position [2702, 0]
click at [293, 326] on div at bounding box center [286, 333] width 206 height 16
type input "NEV"
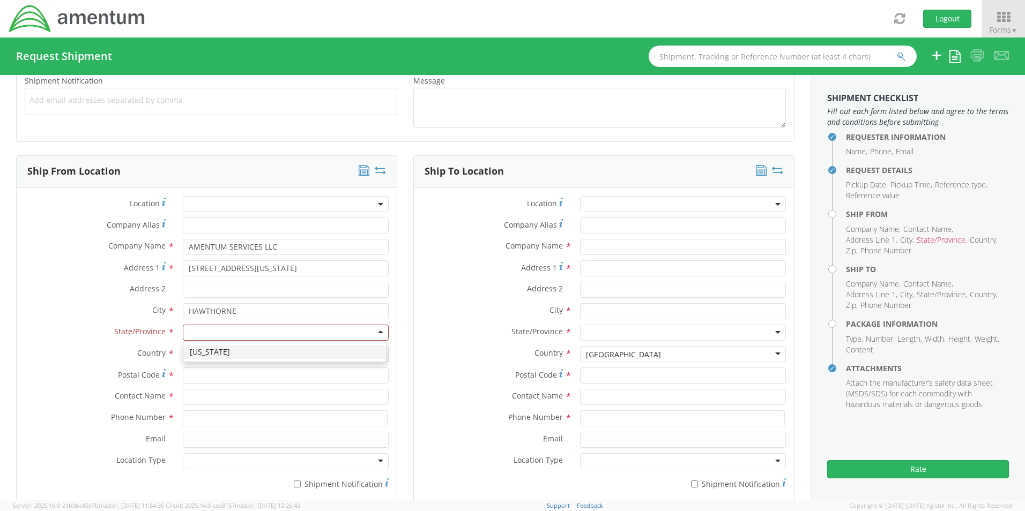
scroll to position [0, 0]
click at [229, 373] on input "Postal Code *" at bounding box center [286, 376] width 206 height 16
type input "89415"
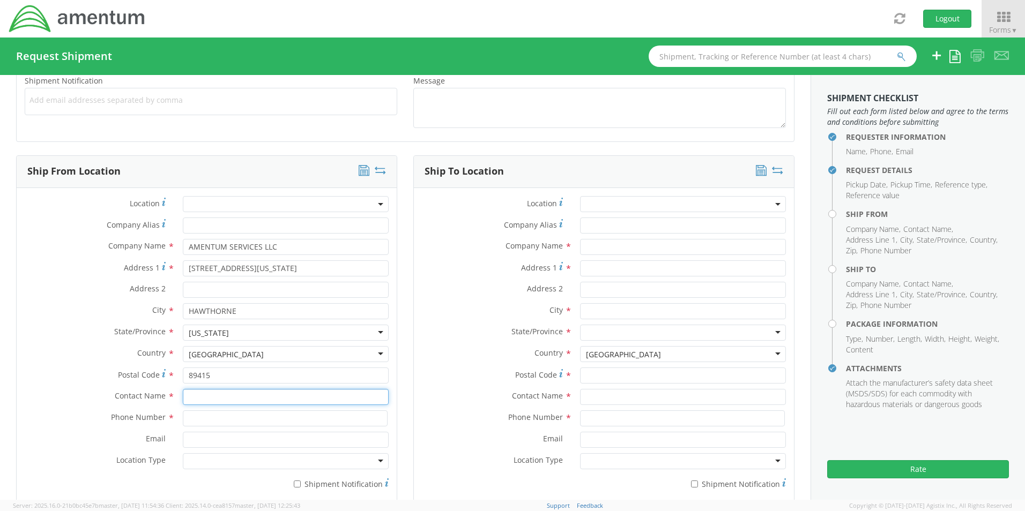
click at [228, 402] on input "text" at bounding box center [286, 397] width 206 height 16
type input "[PERSON_NAME]"
click at [270, 422] on input at bounding box center [285, 419] width 205 height 16
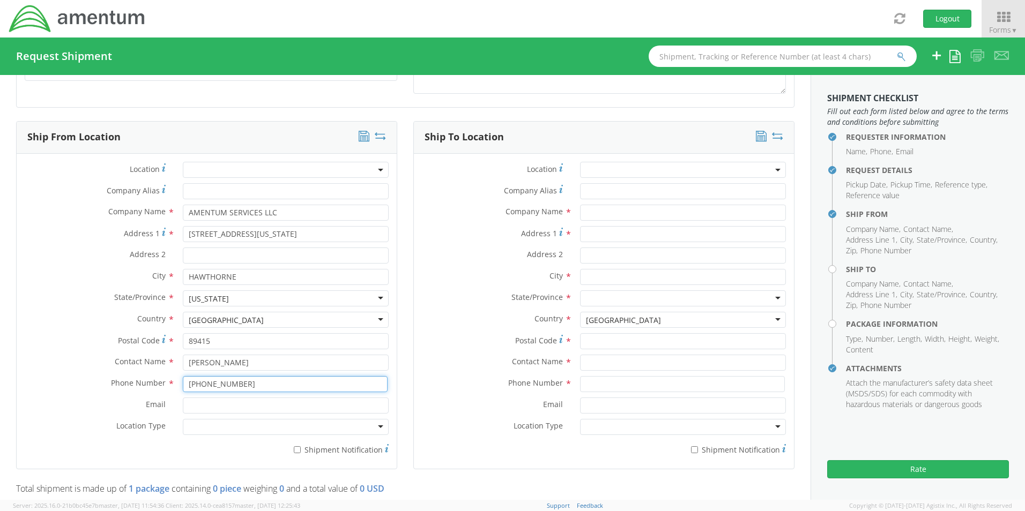
scroll to position [482, 0]
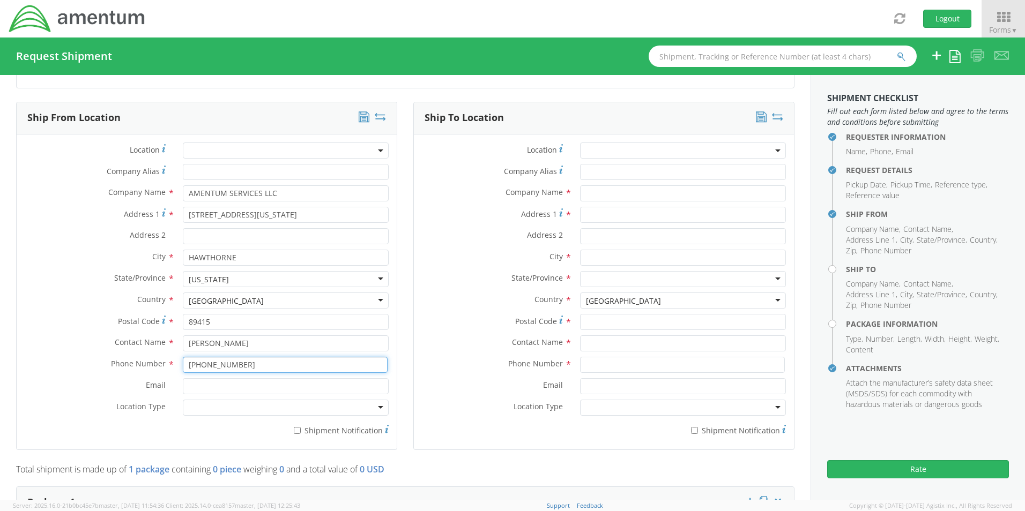
type input "[PHONE_NUMBER]"
click at [243, 382] on input "Email *" at bounding box center [286, 386] width 206 height 16
type input "[PERSON_NAME][EMAIL_ADDRESS][PERSON_NAME][DOMAIN_NAME]"
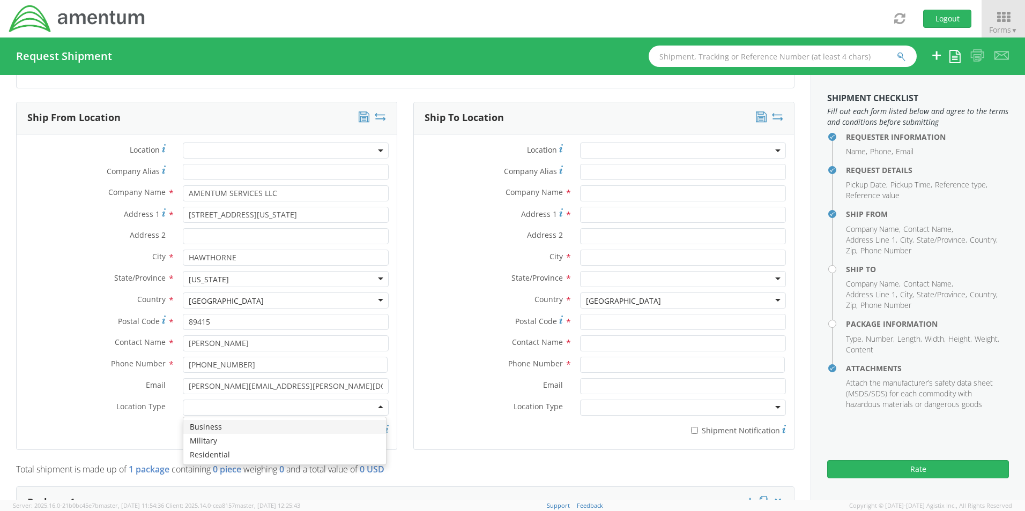
click at [244, 409] on div at bounding box center [286, 408] width 206 height 16
click at [607, 191] on input "text" at bounding box center [683, 193] width 206 height 16
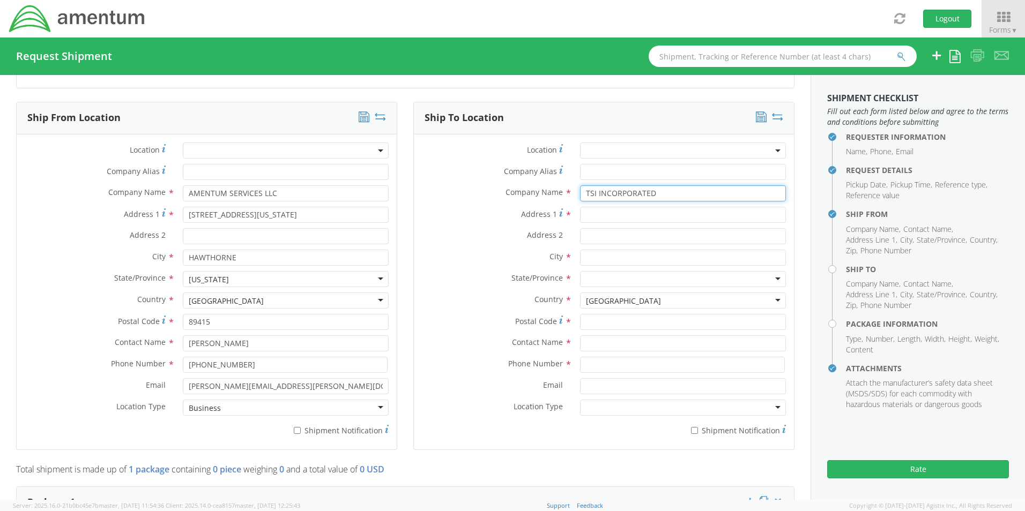
type input "TSI INCORPORATED"
type input "[STREET_ADDRESS]"
type input "[GEOGRAPHIC_DATA]"
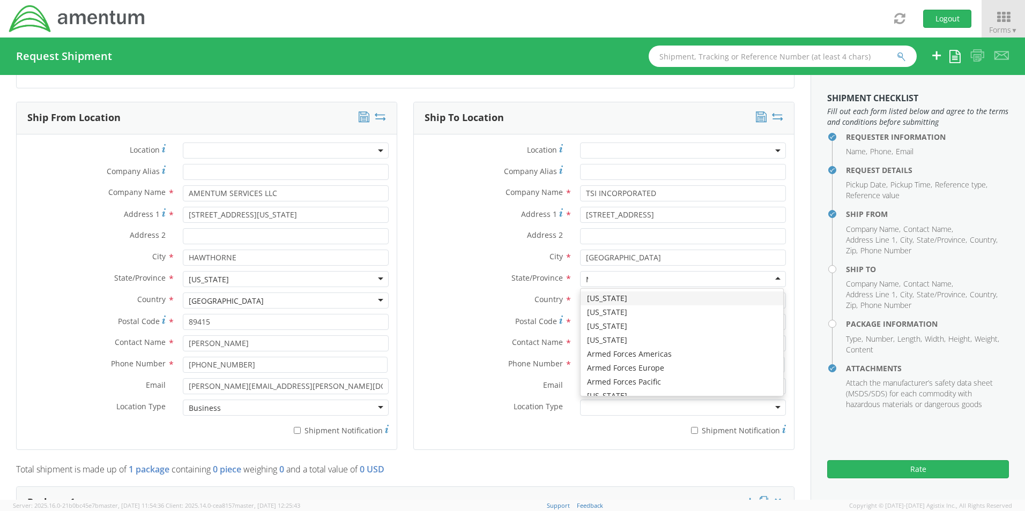
scroll to position [26, 0]
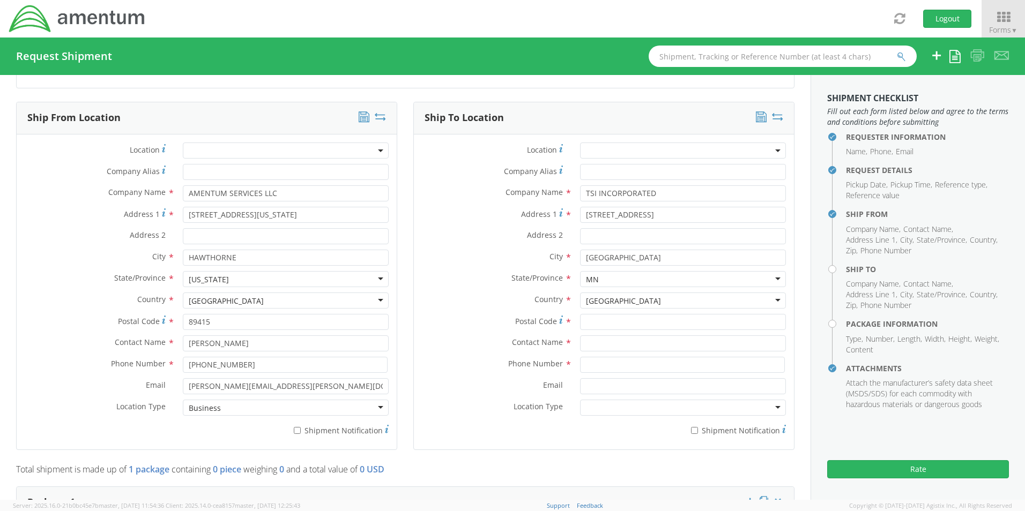
type input "M"
type input "MIN"
click at [633, 319] on input "Postal Code *" at bounding box center [683, 322] width 206 height 16
type input "55126"
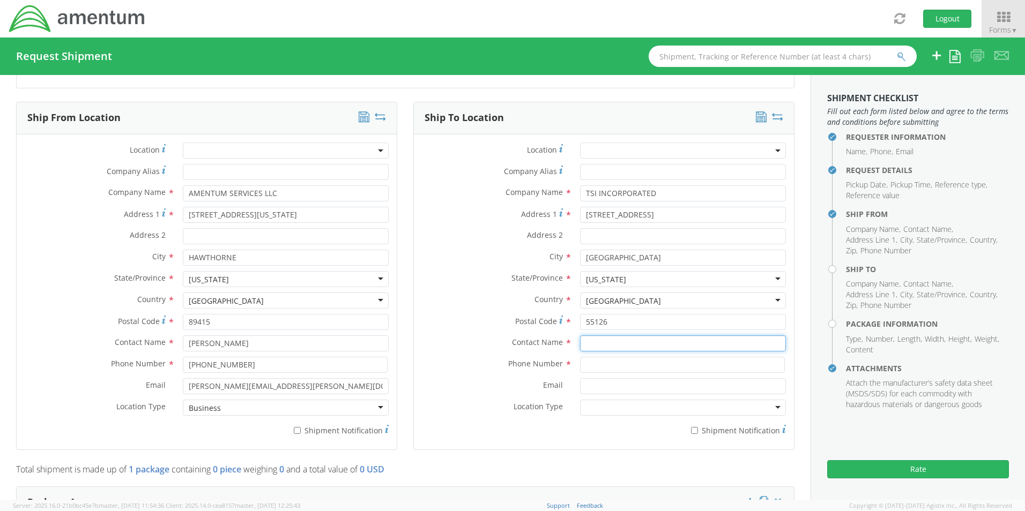
click at [626, 349] on input "text" at bounding box center [683, 344] width 206 height 16
type input "TSI INC"
click at [623, 367] on input at bounding box center [682, 365] width 205 height 16
click at [633, 384] on input "Email *" at bounding box center [683, 386] width 206 height 16
click at [633, 366] on input "775-9457858" at bounding box center [682, 365] width 205 height 16
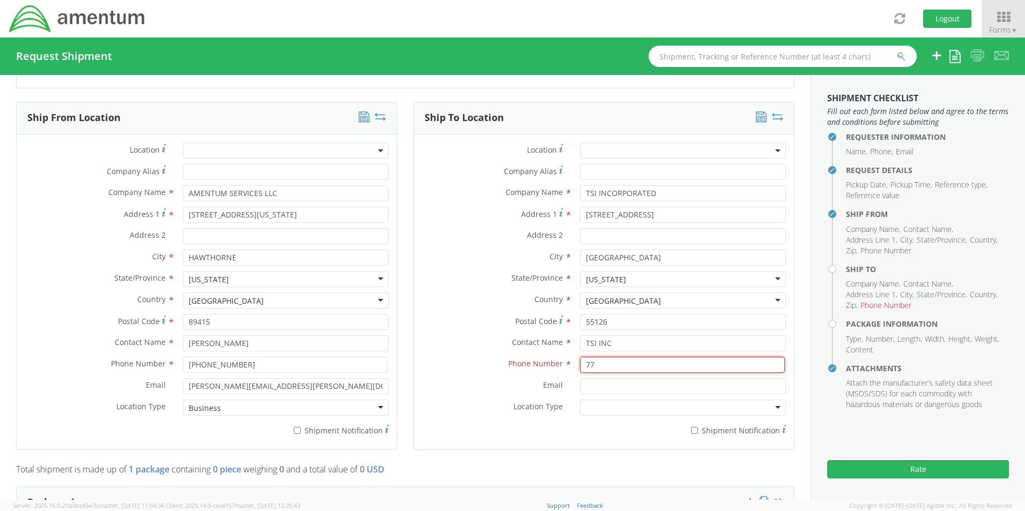
type input "7"
type input "[PHONE_NUMBER]"
click at [666, 405] on div at bounding box center [683, 408] width 206 height 16
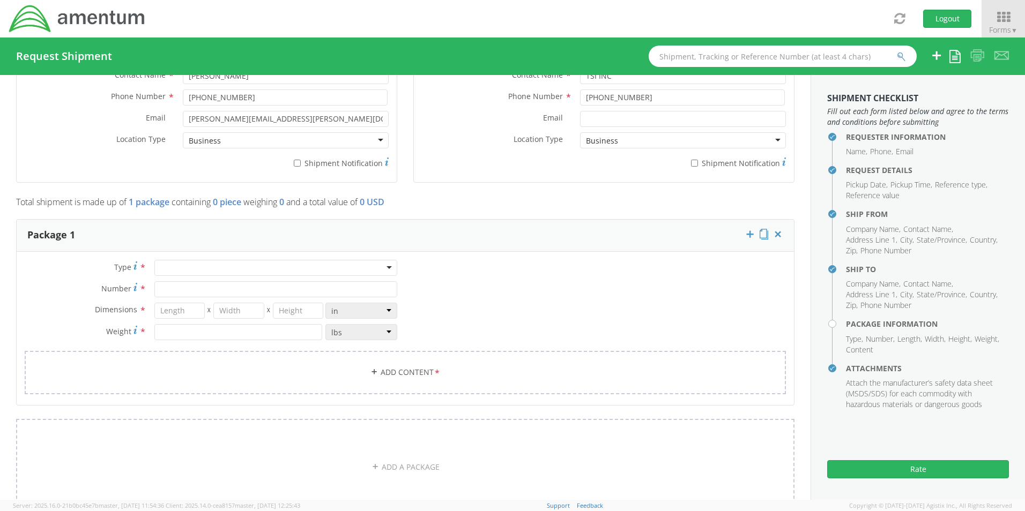
scroll to position [751, 0]
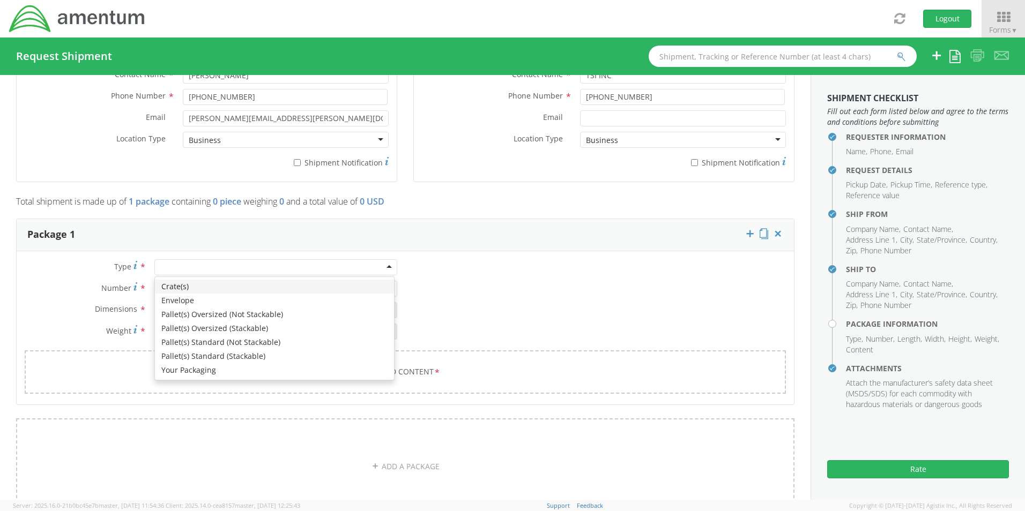
click at [229, 262] on div at bounding box center [275, 267] width 243 height 16
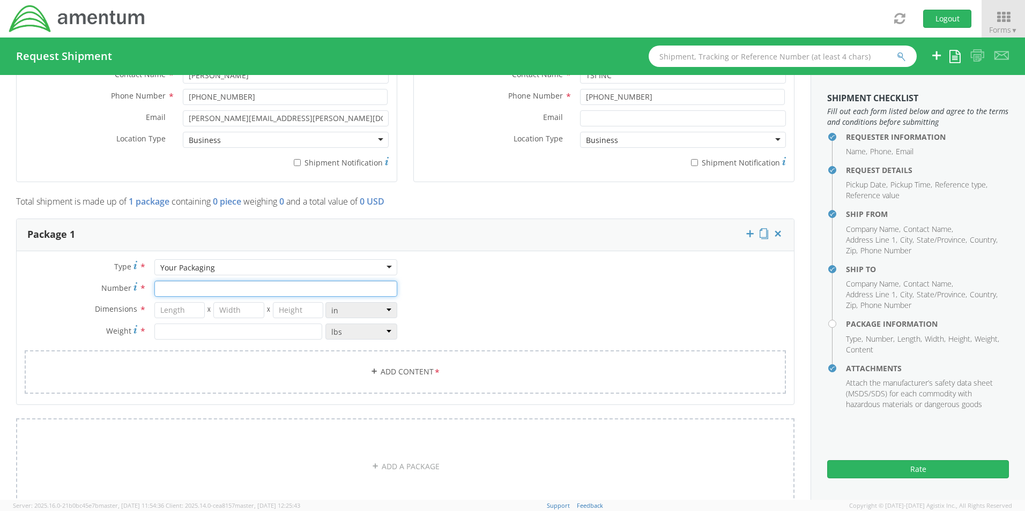
click at [221, 294] on input "Number *" at bounding box center [275, 289] width 243 height 16
type input "1"
click at [185, 309] on input "number" at bounding box center [179, 310] width 51 height 16
type input "21.5"
click at [234, 312] on input "number" at bounding box center [238, 310] width 51 height 16
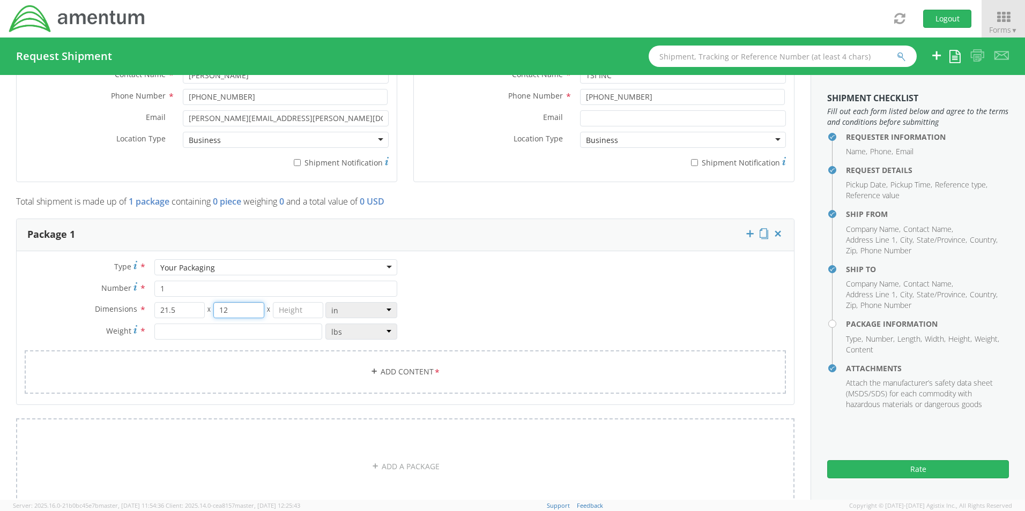
type input "12"
click at [288, 315] on input "number" at bounding box center [298, 310] width 51 height 16
type input "16"
click at [294, 329] on input "number" at bounding box center [238, 332] width 168 height 16
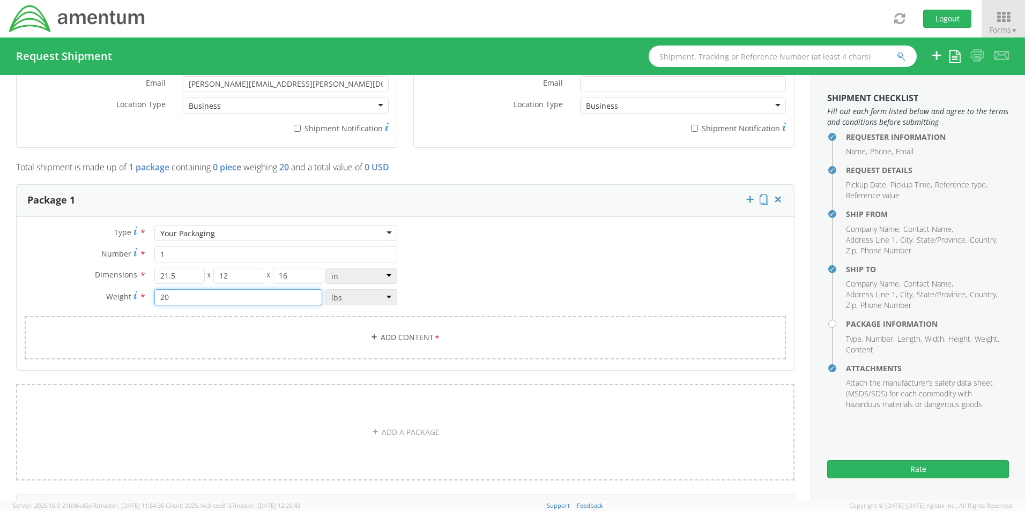
scroll to position [804, 0]
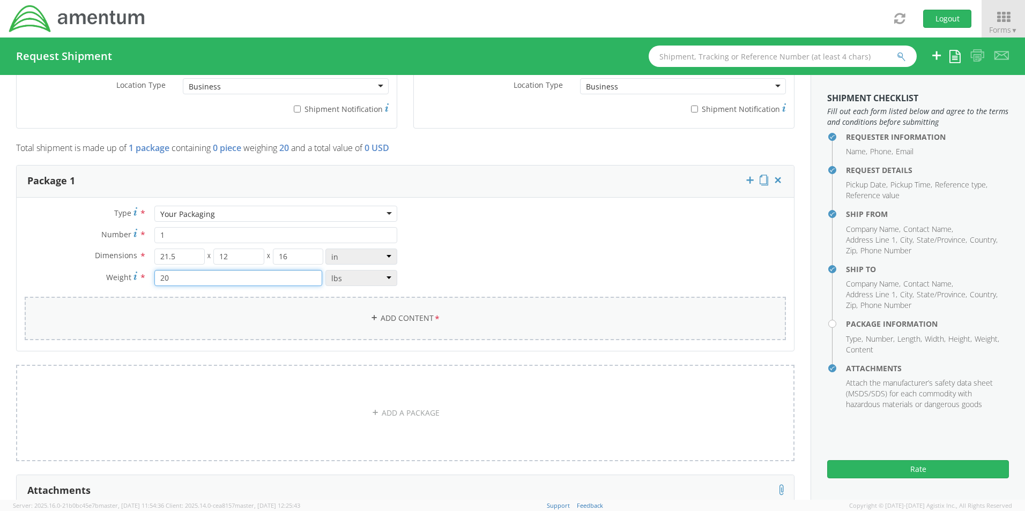
type input "20"
click at [412, 323] on link "Add Content *" at bounding box center [405, 318] width 761 height 43
select select
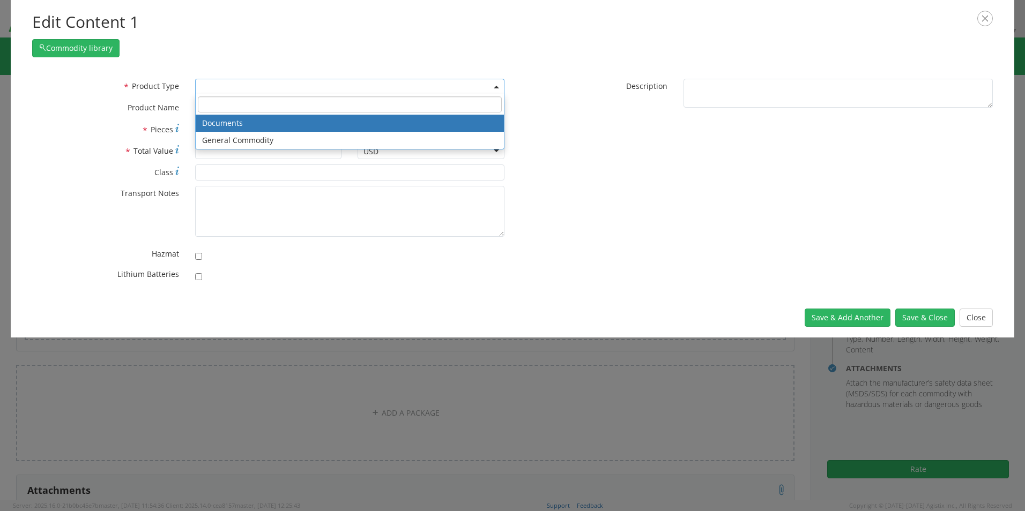
click at [247, 79] on span at bounding box center [349, 87] width 309 height 16
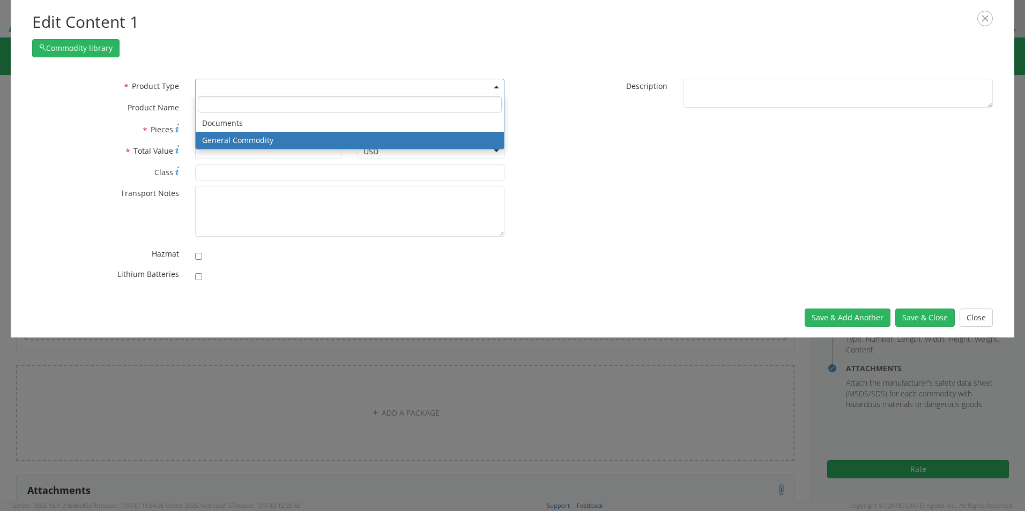
select select "COMMODITY"
type input "General Commodity"
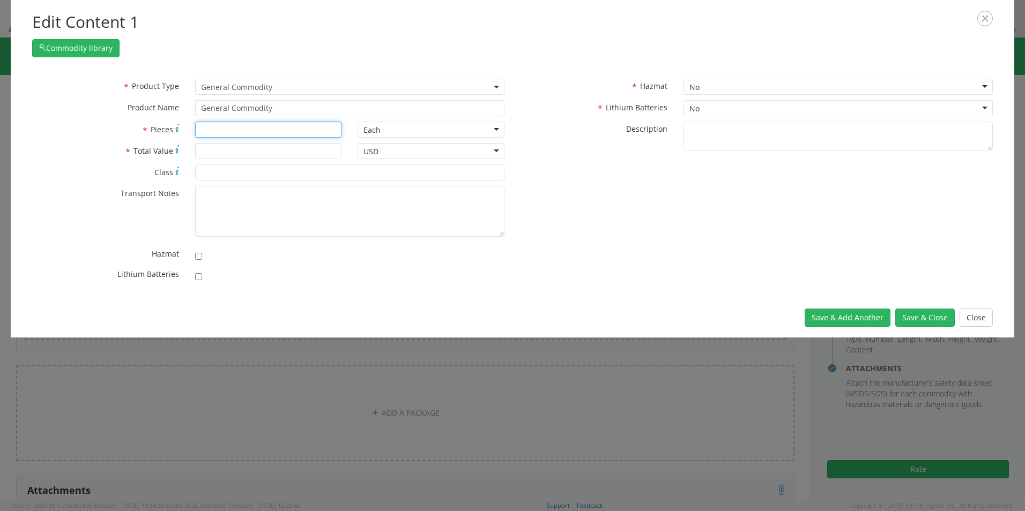
click at [284, 125] on input "* Pieces" at bounding box center [268, 130] width 147 height 16
type input "1"
click at [296, 146] on input "* Total Value" at bounding box center [268, 151] width 147 height 16
type input "2000"
click at [924, 317] on button "Save & Close" at bounding box center [925, 318] width 60 height 18
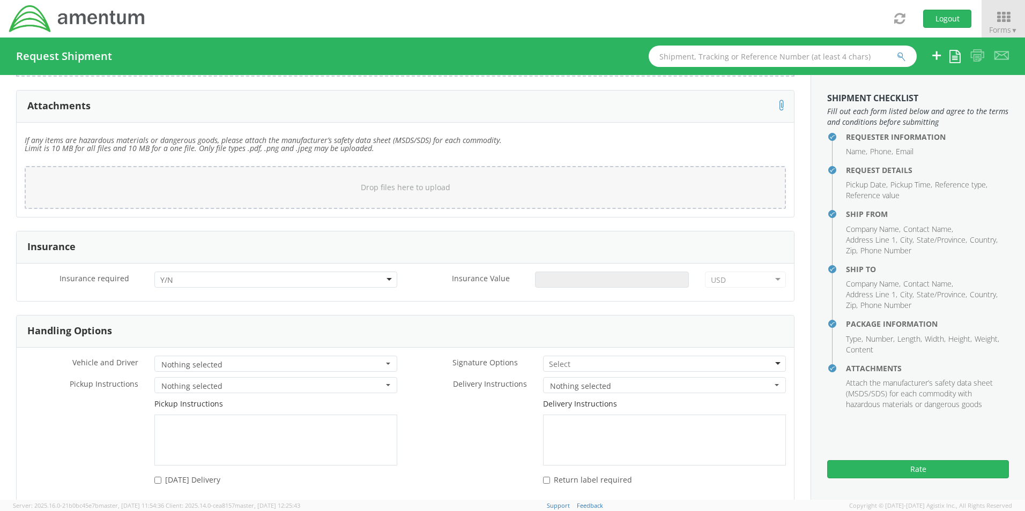
scroll to position [1340, 0]
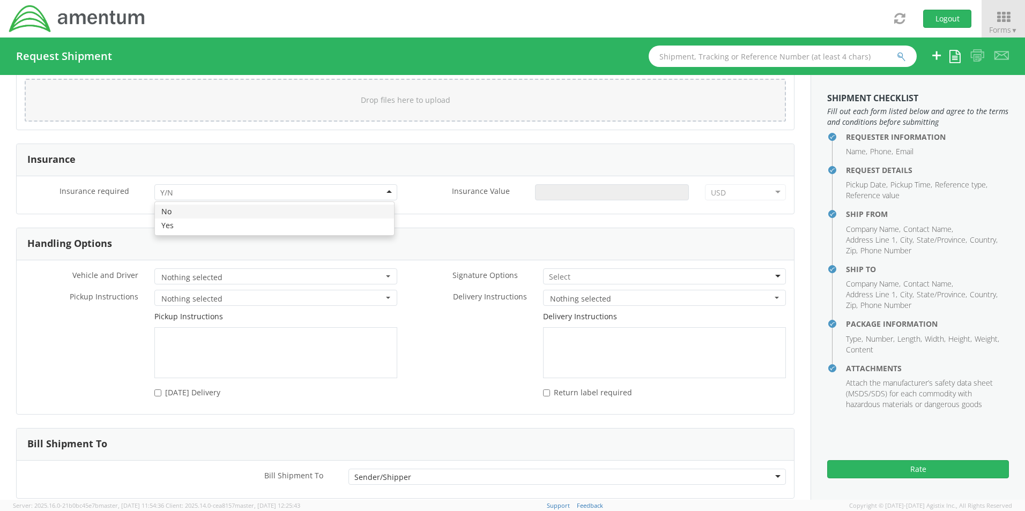
click at [293, 197] on div at bounding box center [275, 192] width 243 height 16
click at [566, 193] on input "Insurance Value *" at bounding box center [612, 192] width 154 height 16
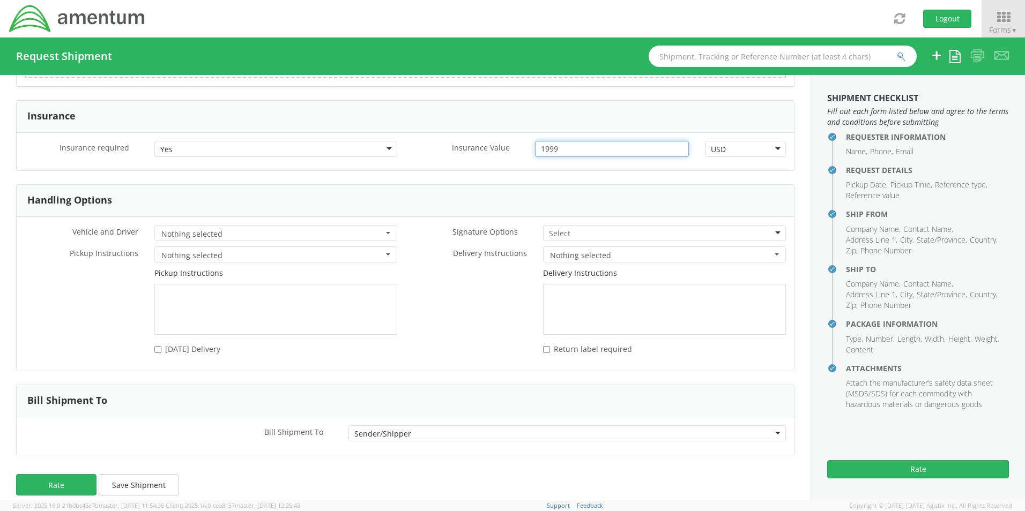
scroll to position [1395, 0]
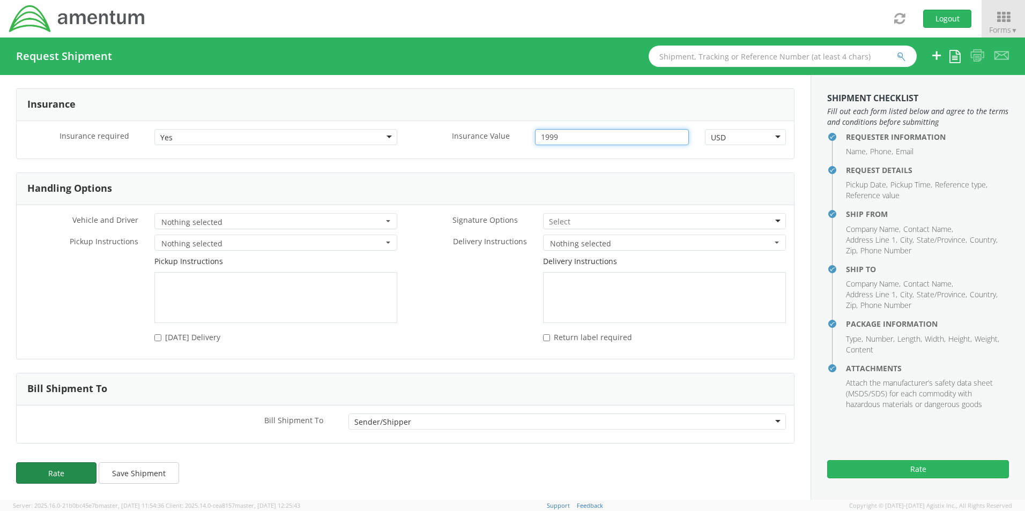
type input "1999"
click at [61, 471] on button "Rate" at bounding box center [56, 473] width 80 height 21
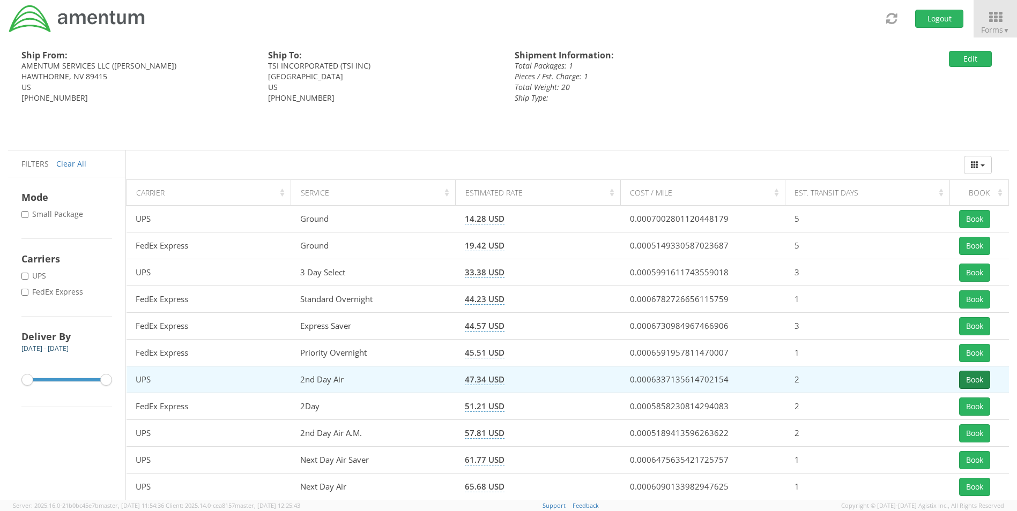
click at [977, 378] on button "Book" at bounding box center [974, 380] width 31 height 18
